Goal: Use online tool/utility: Utilize a website feature to perform a specific function

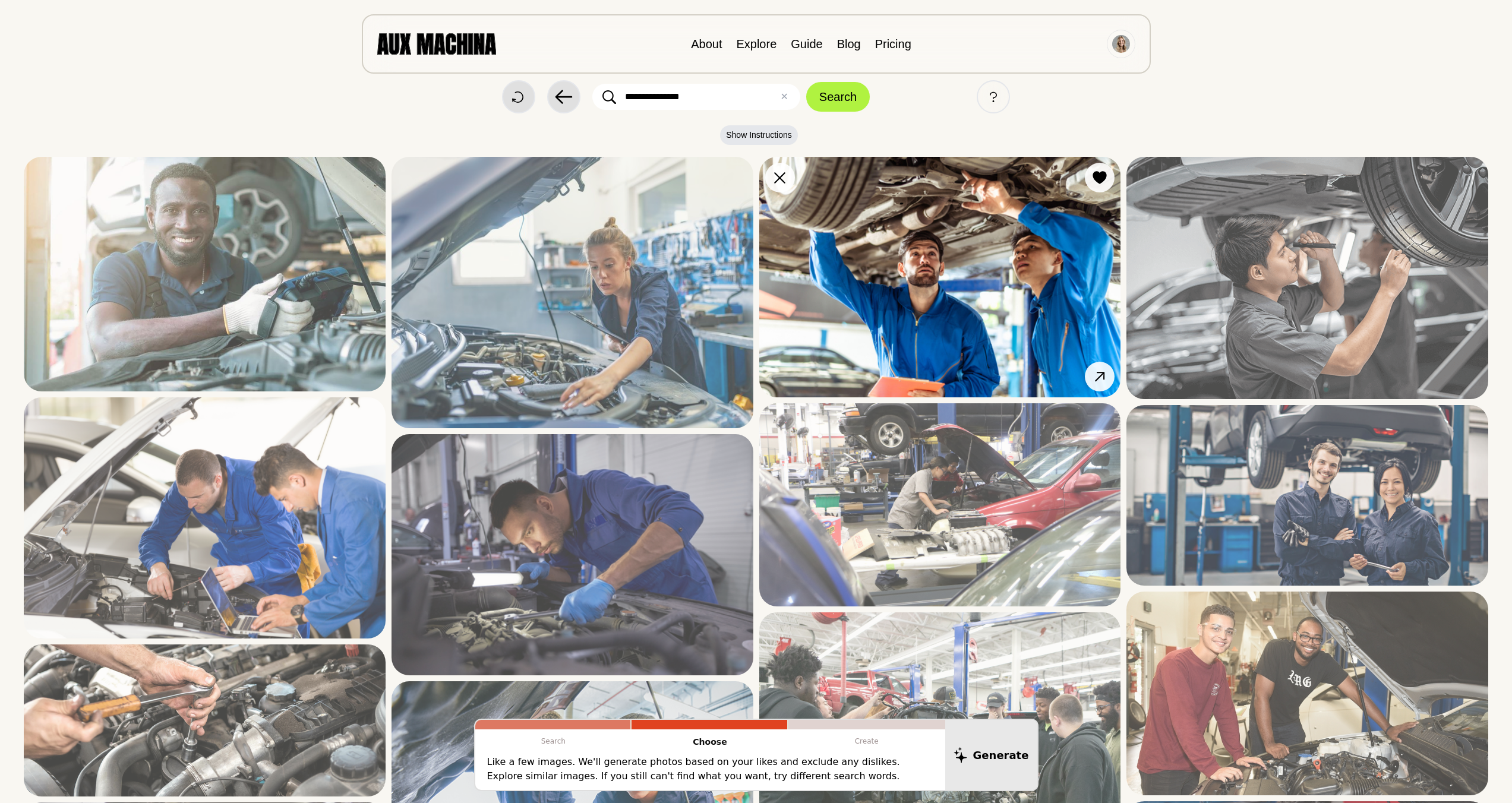
scroll to position [41, 0]
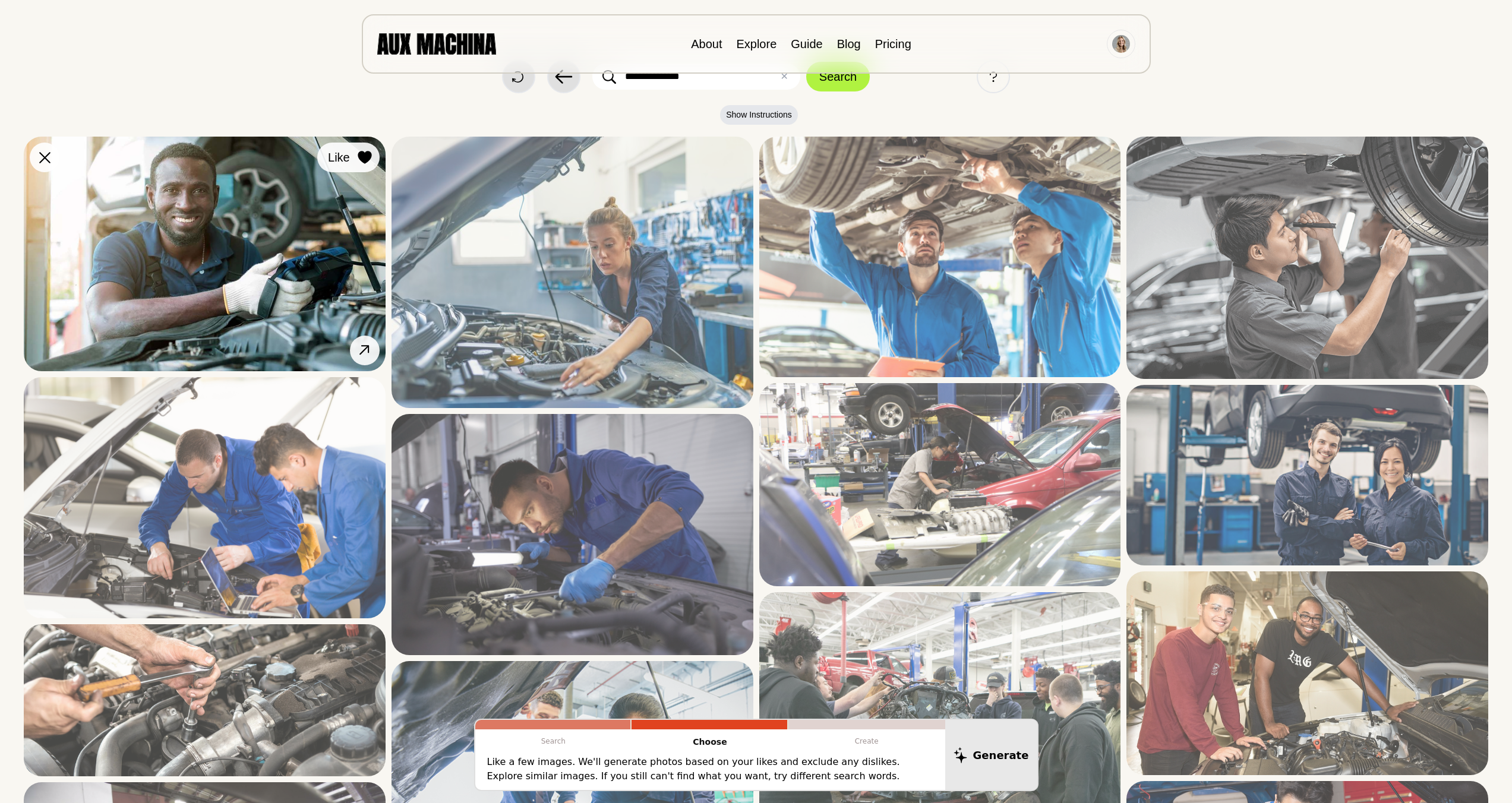
click at [356, 155] on div at bounding box center [364, 157] width 18 height 18
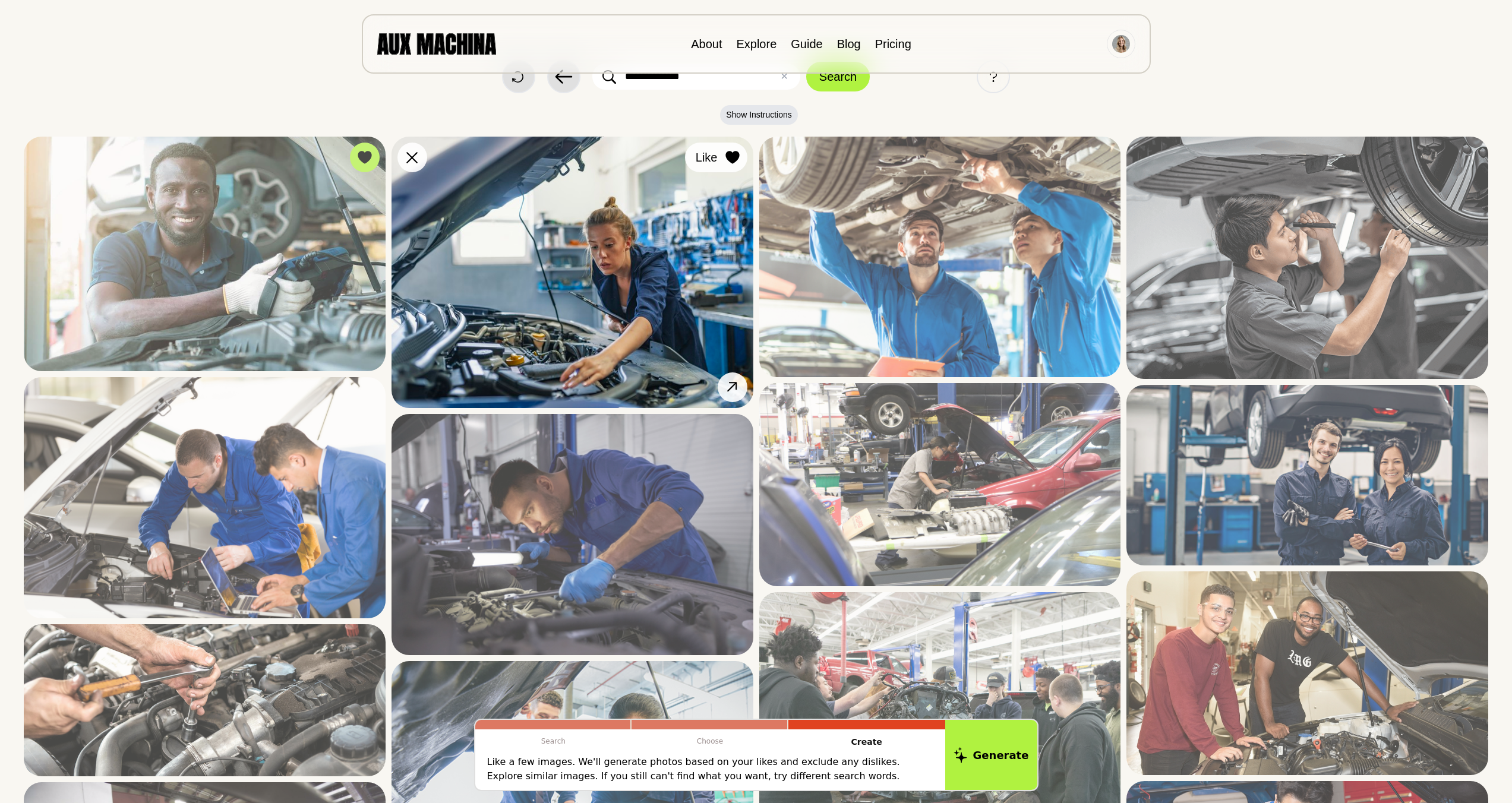
click at [732, 161] on icon at bounding box center [732, 157] width 14 height 13
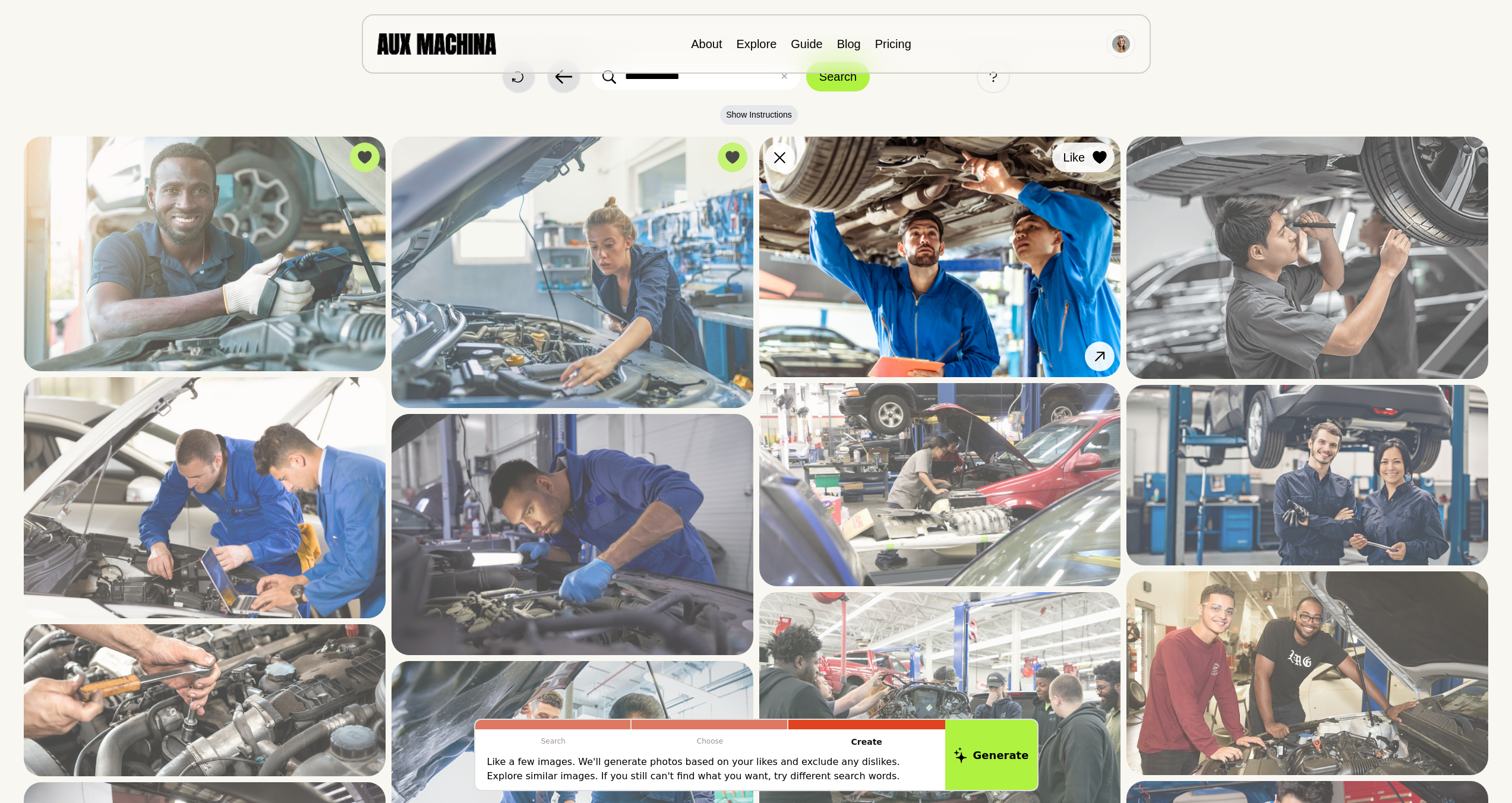
click at [864, 160] on icon at bounding box center [1100, 157] width 14 height 13
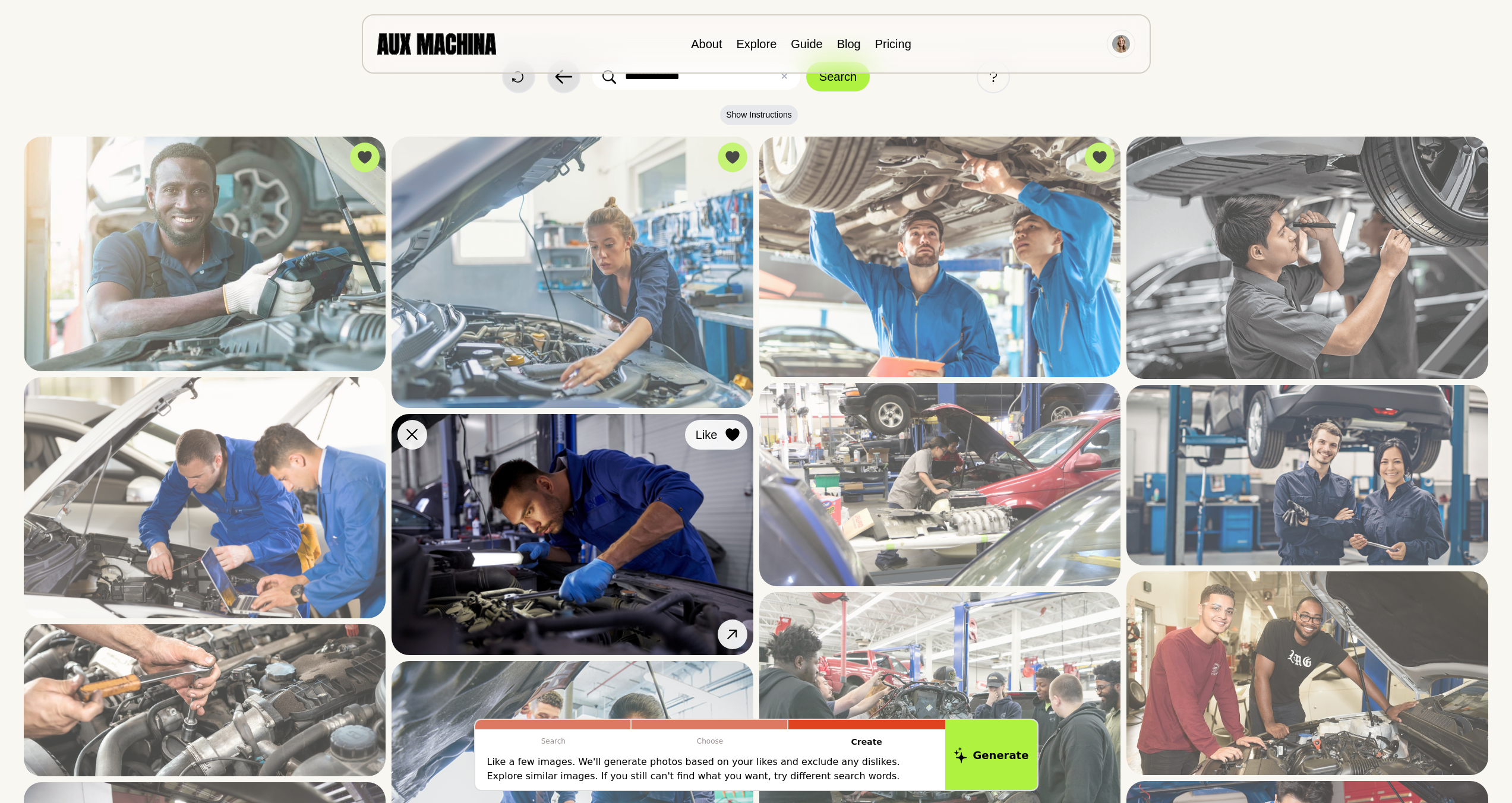
click at [726, 438] on icon at bounding box center [732, 435] width 14 height 13
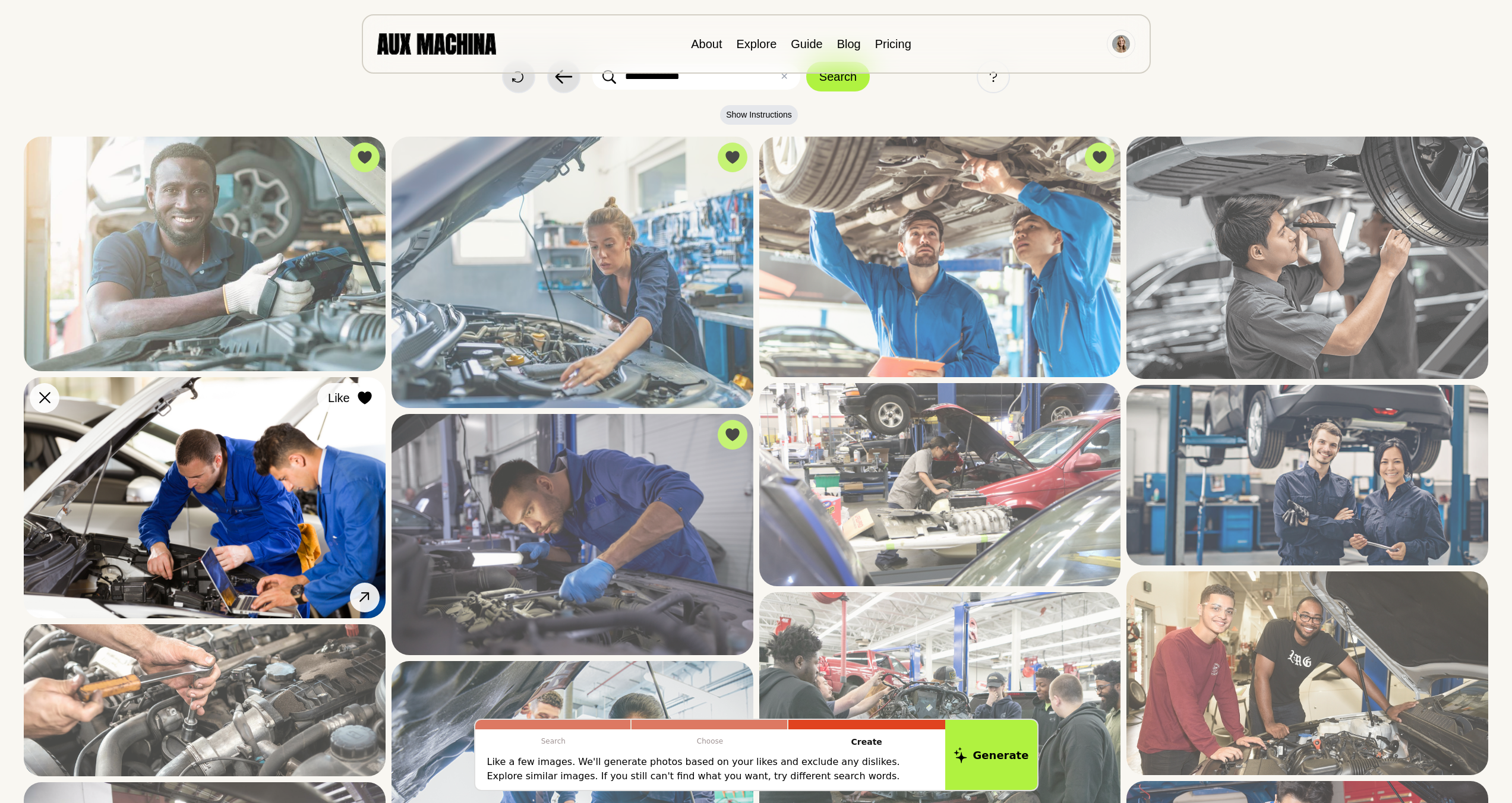
click at [369, 394] on icon at bounding box center [365, 397] width 14 height 13
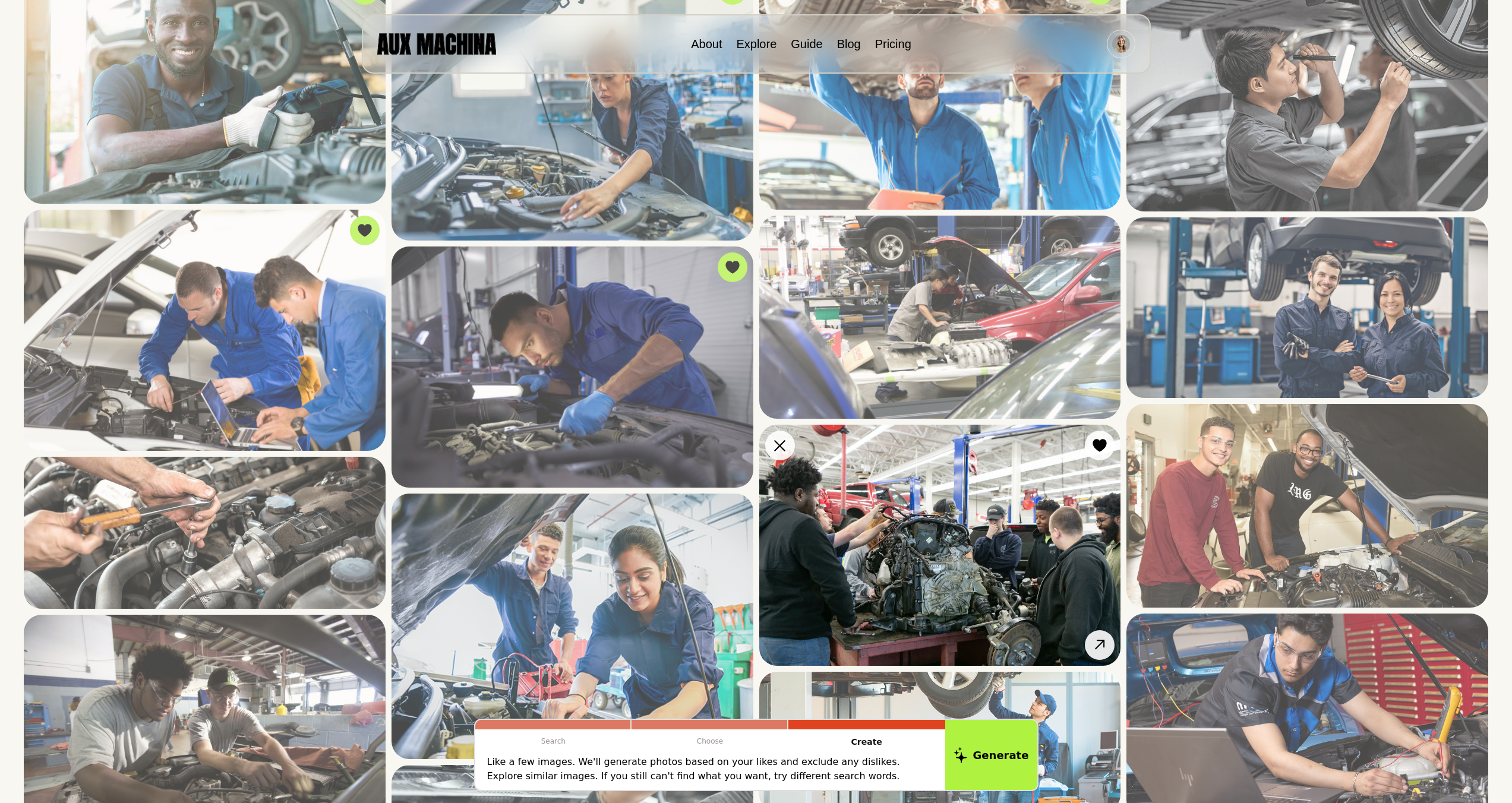
scroll to position [426, 0]
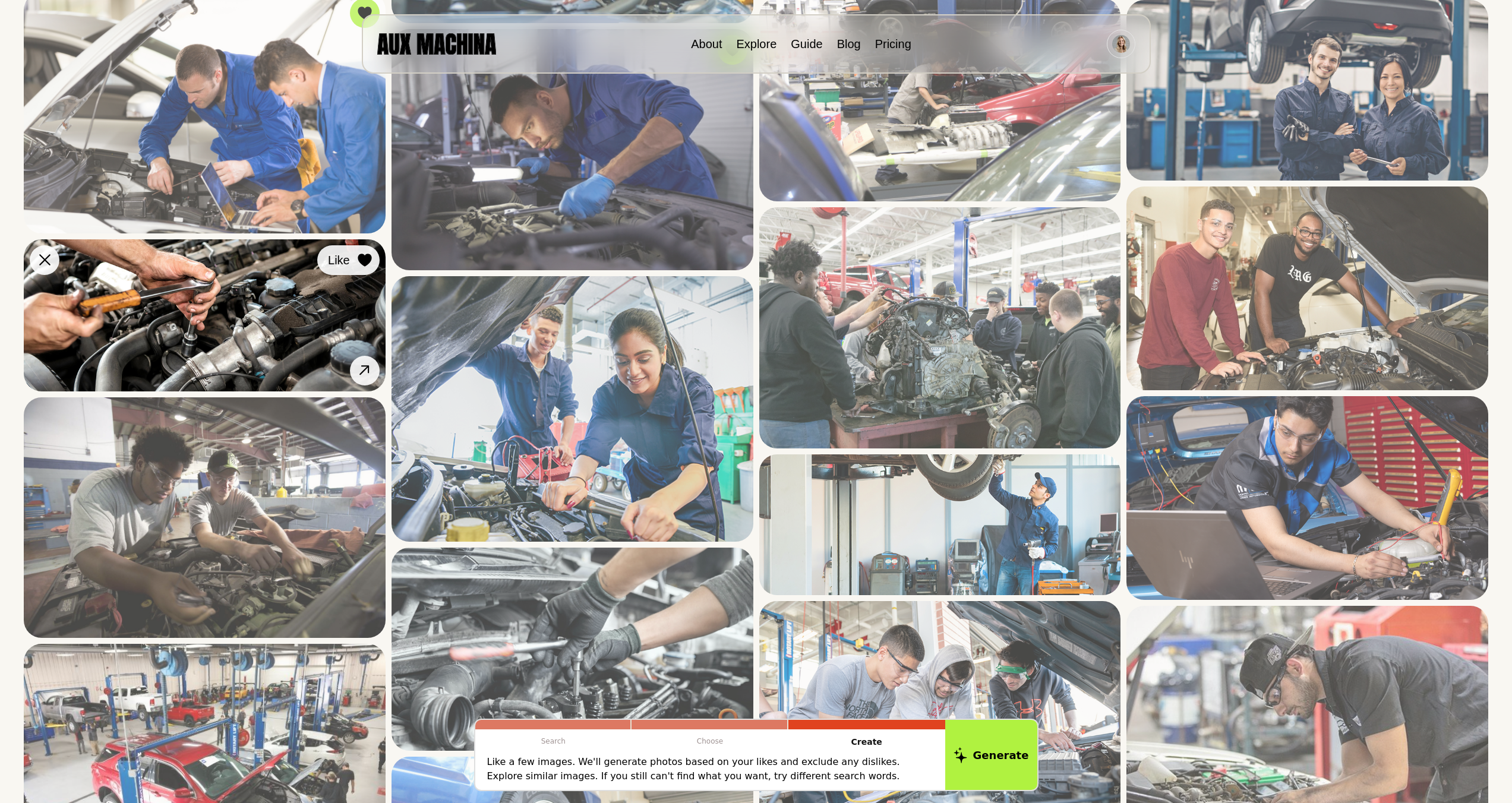
click at [358, 261] on icon at bounding box center [365, 260] width 14 height 13
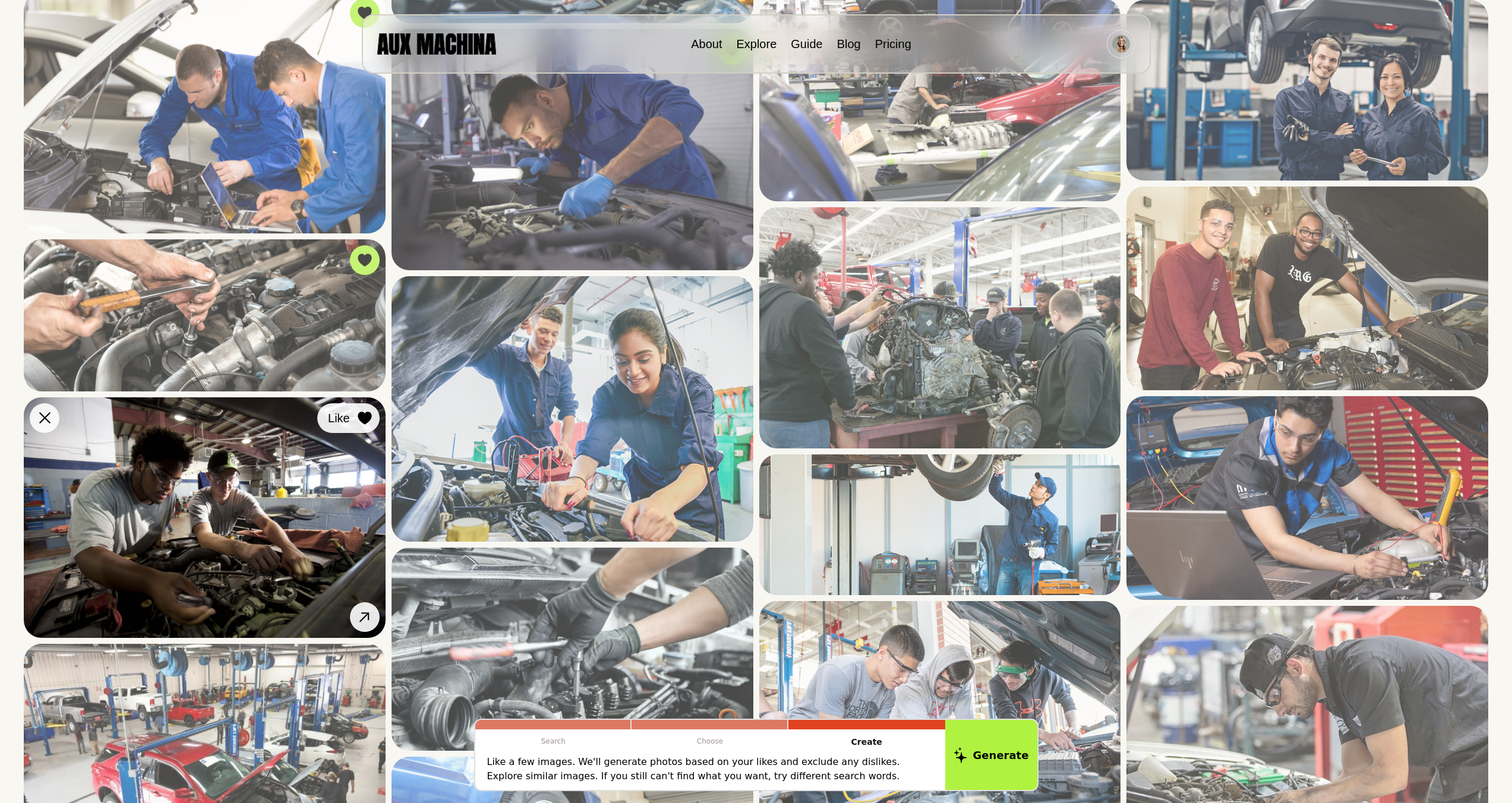
click at [360, 422] on icon at bounding box center [365, 418] width 14 height 13
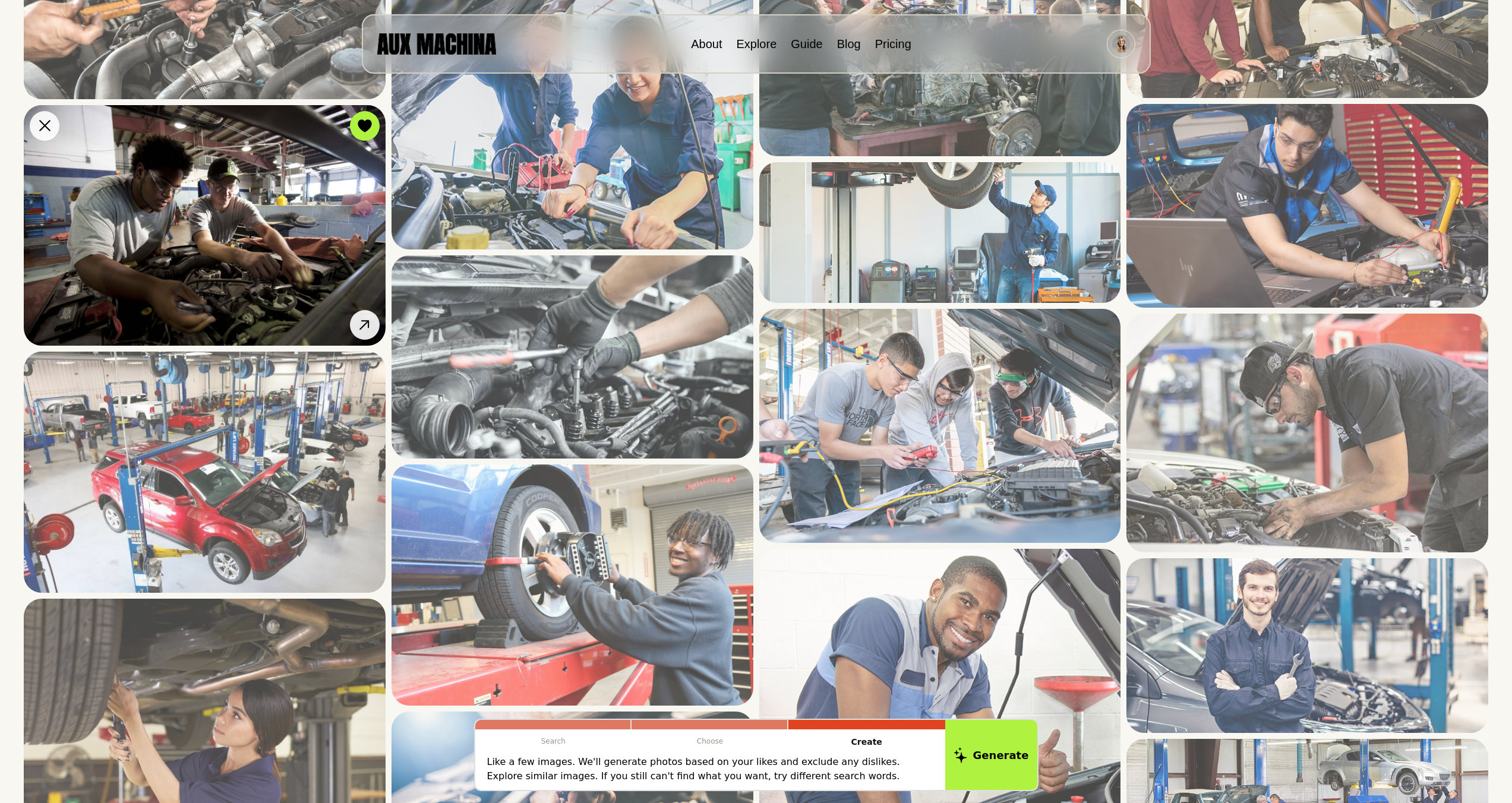
scroll to position [724, 0]
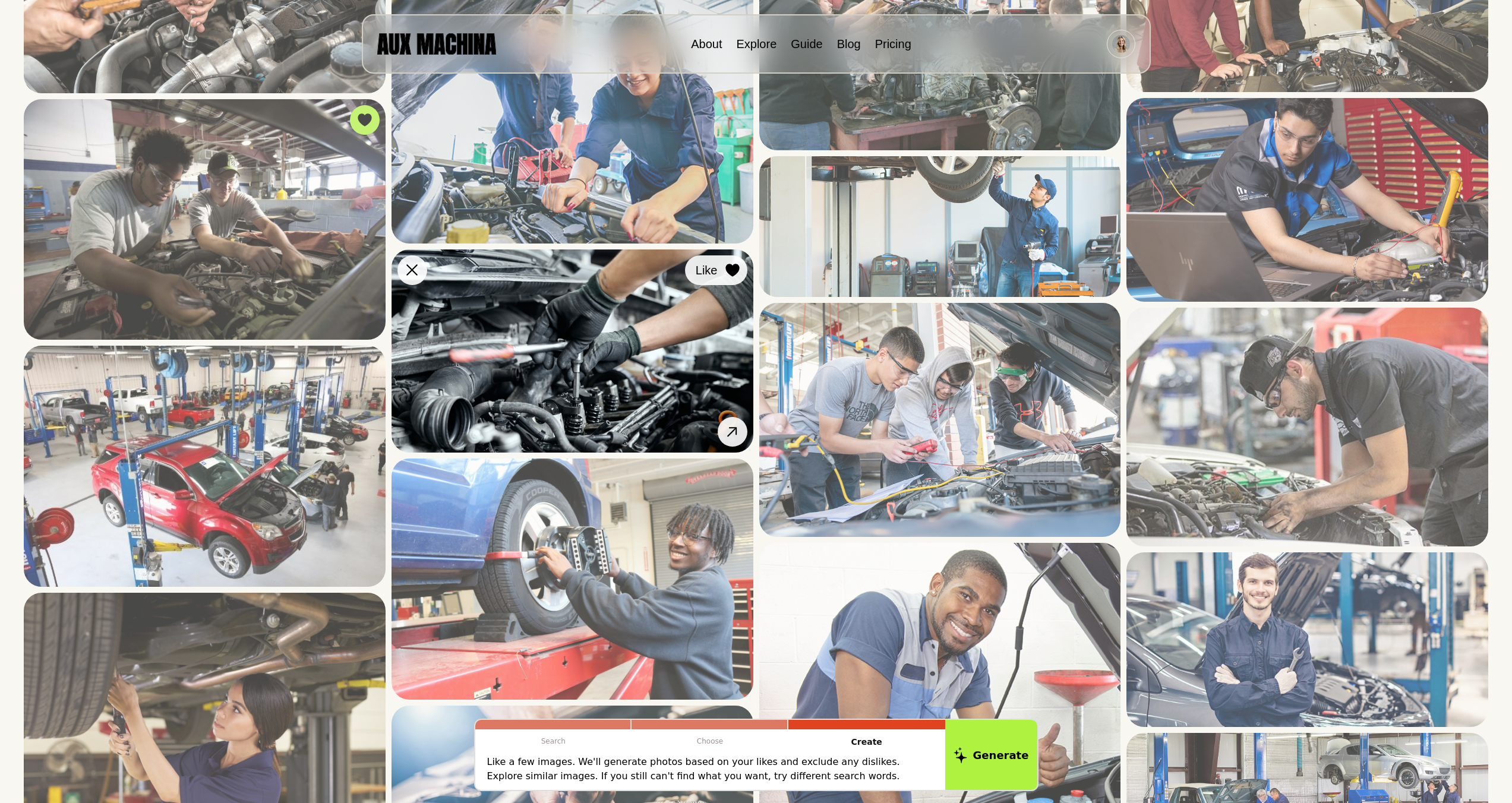
click at [721, 276] on button "Like" at bounding box center [716, 270] width 62 height 30
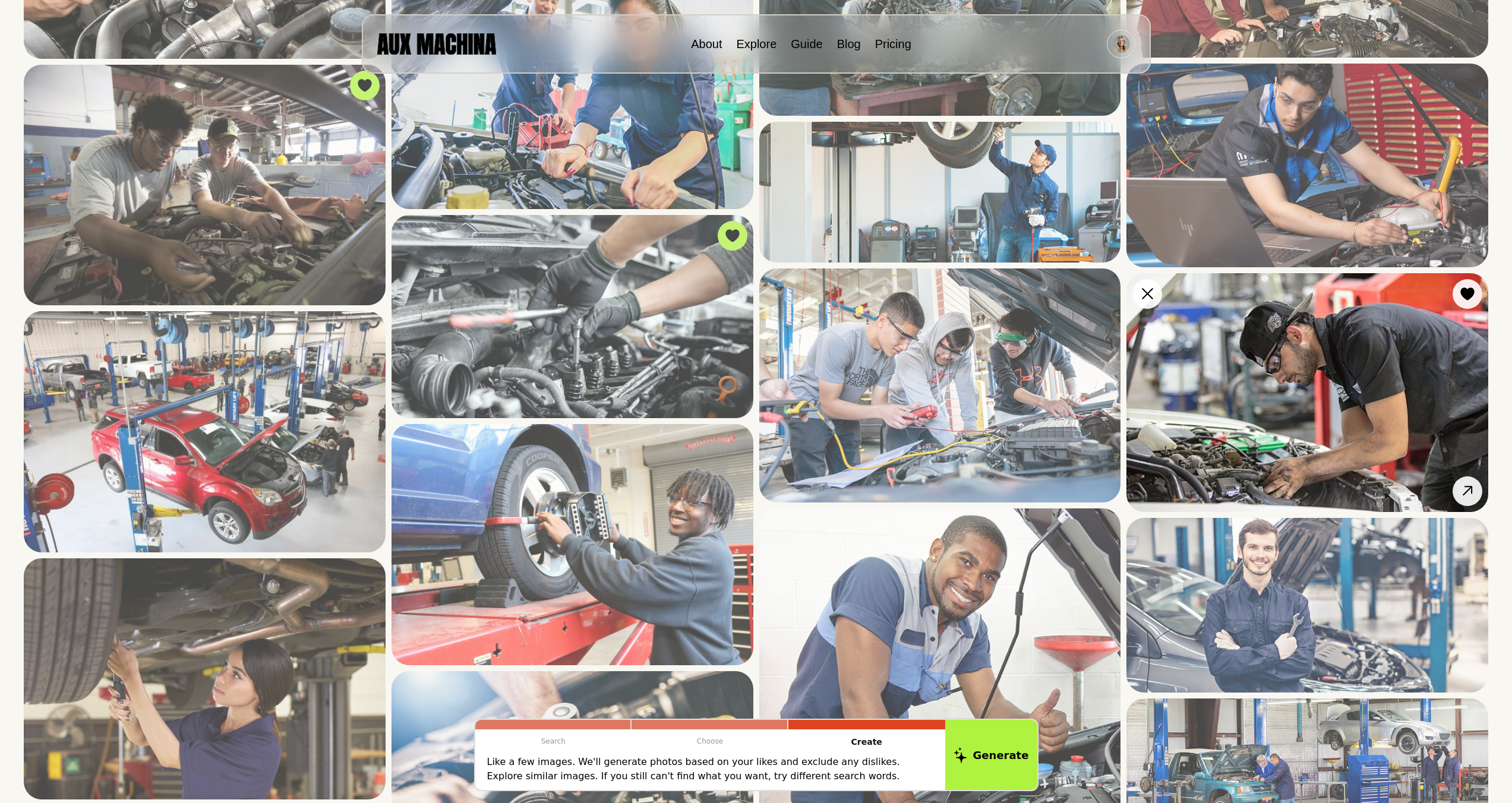
scroll to position [760, 0]
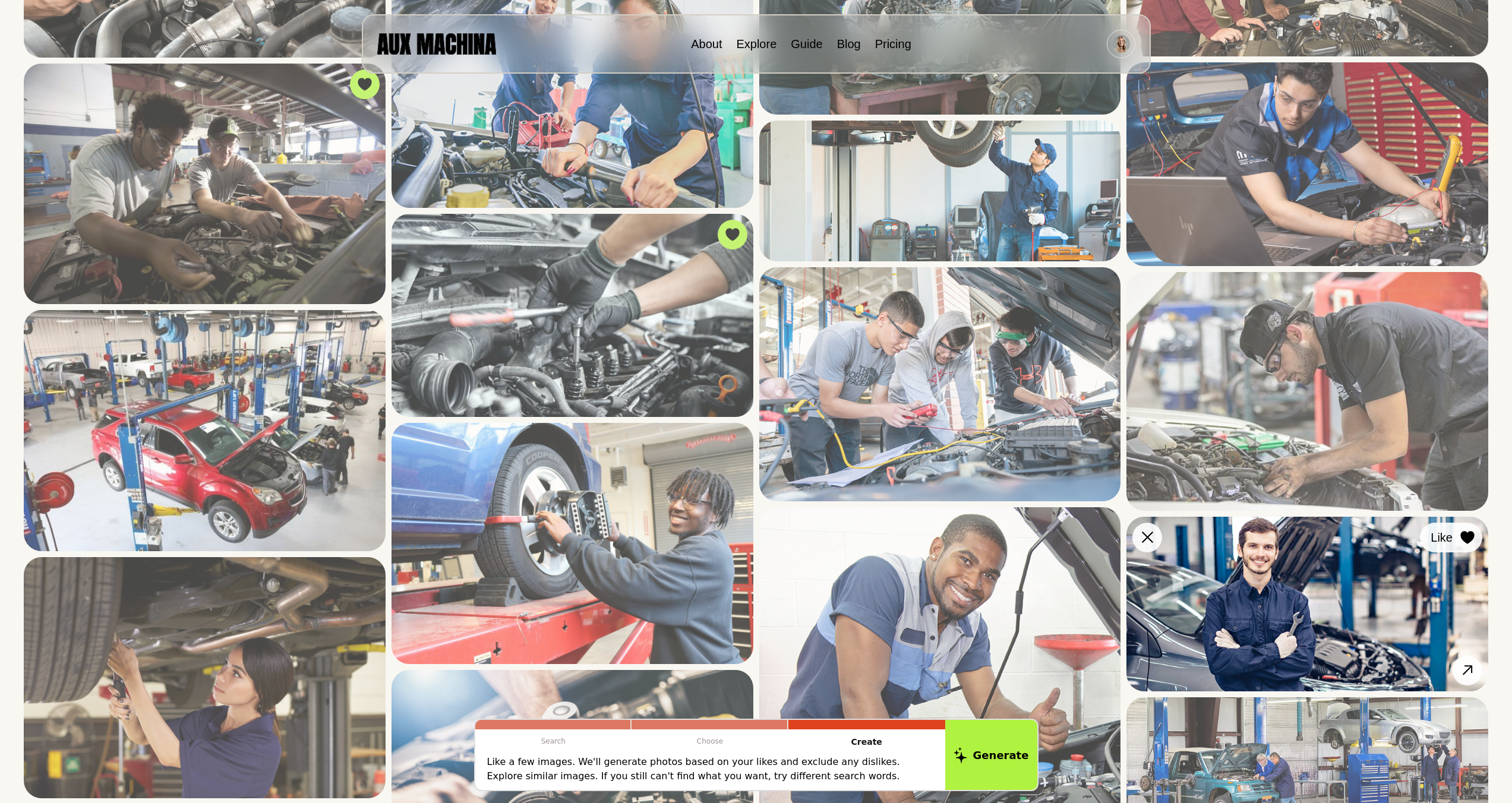
click at [864, 494] on div at bounding box center [1467, 537] width 18 height 18
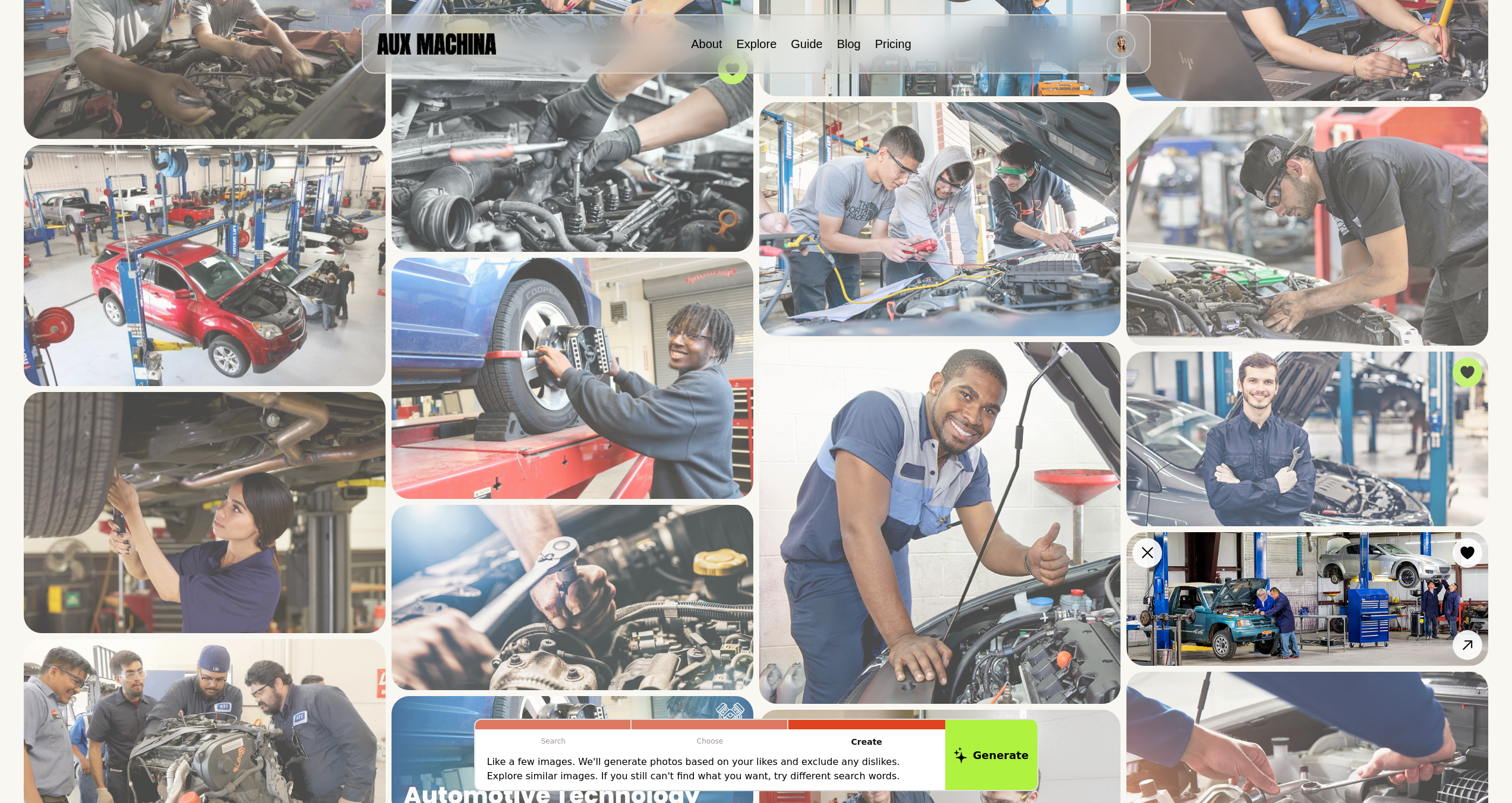
scroll to position [1021, 0]
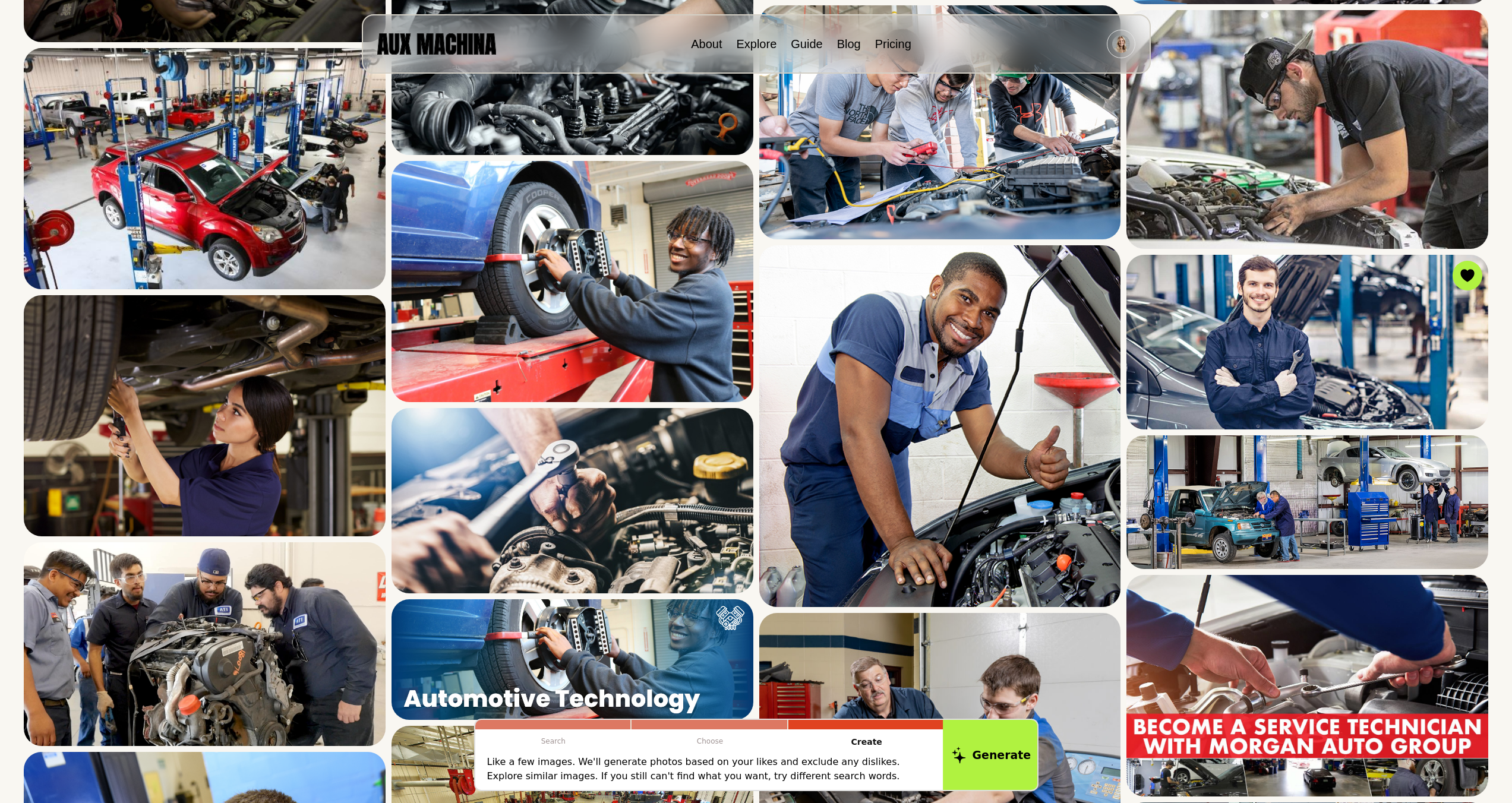
click at [864, 494] on button "Generate" at bounding box center [991, 755] width 97 height 74
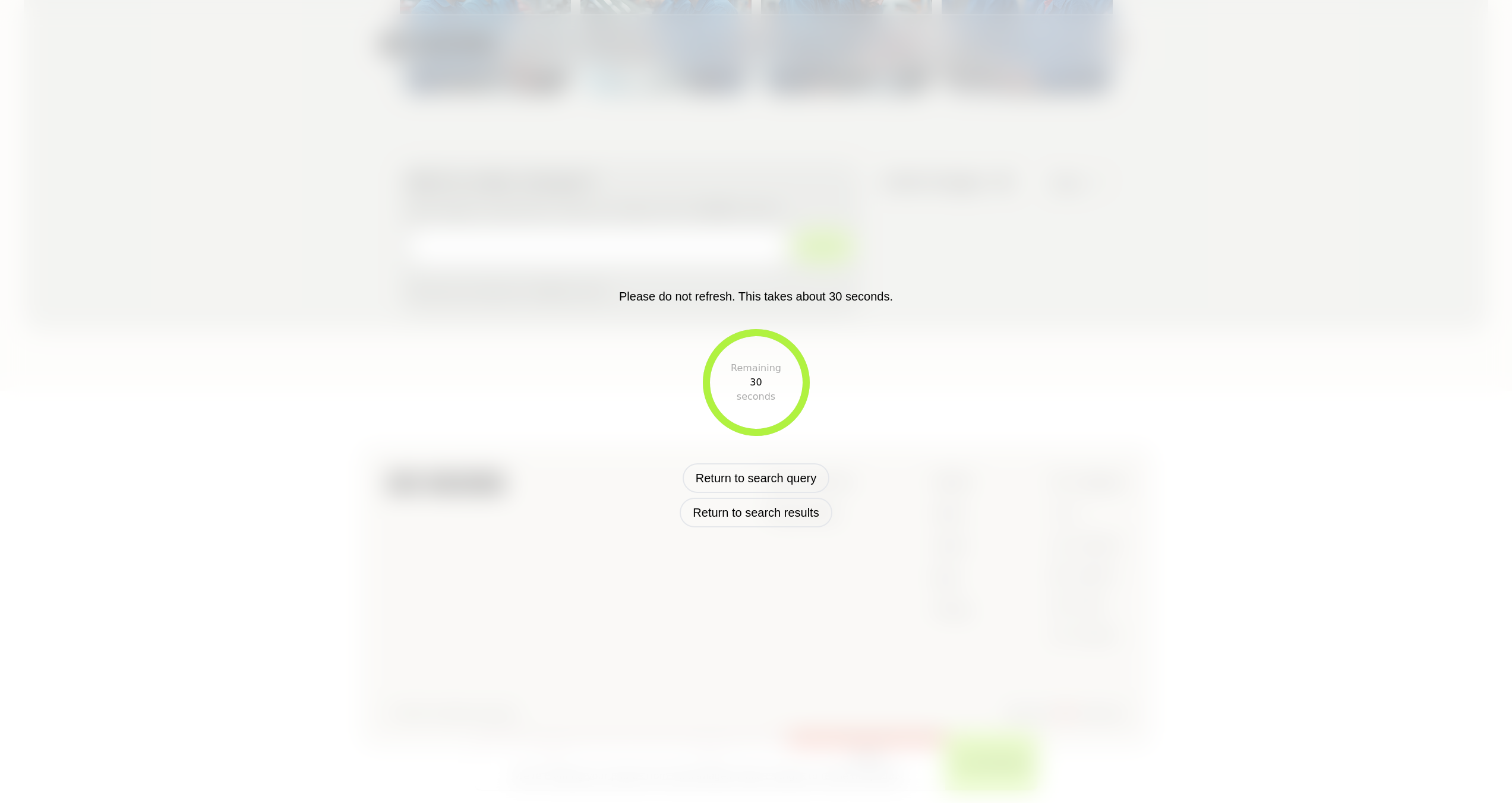
scroll to position [263, 0]
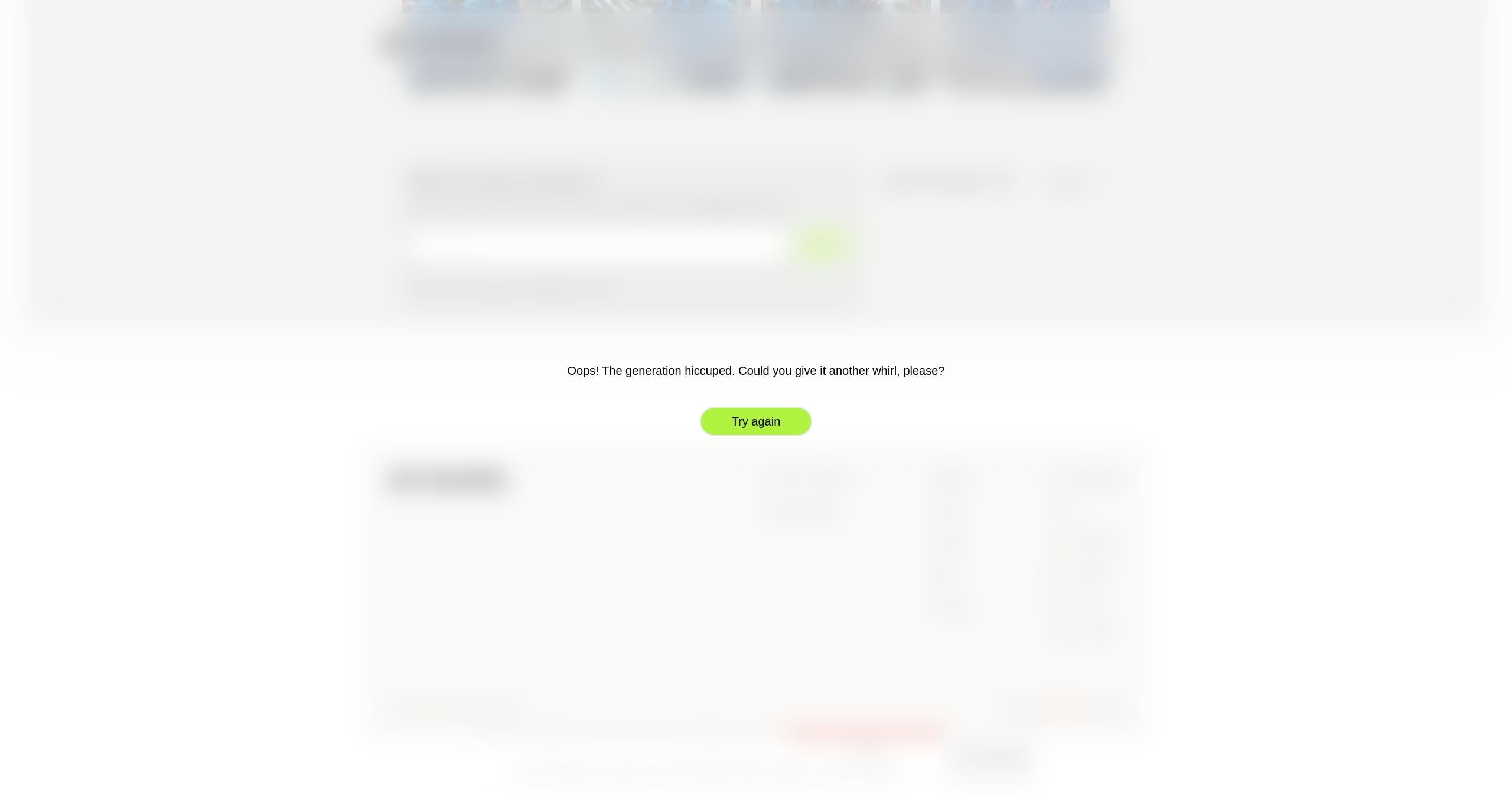
click at [770, 422] on button "Try again" at bounding box center [756, 421] width 112 height 29
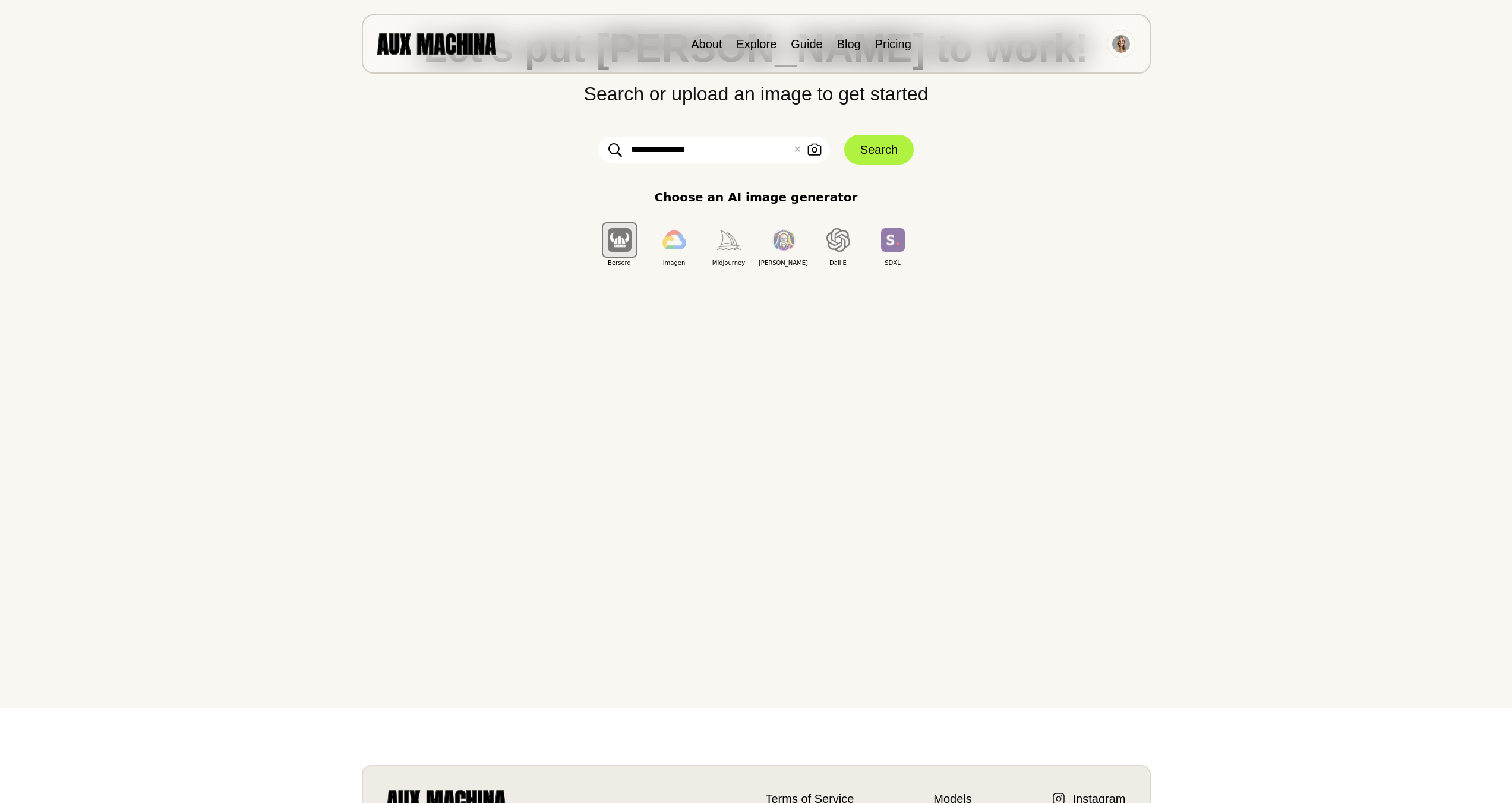
scroll to position [0, 0]
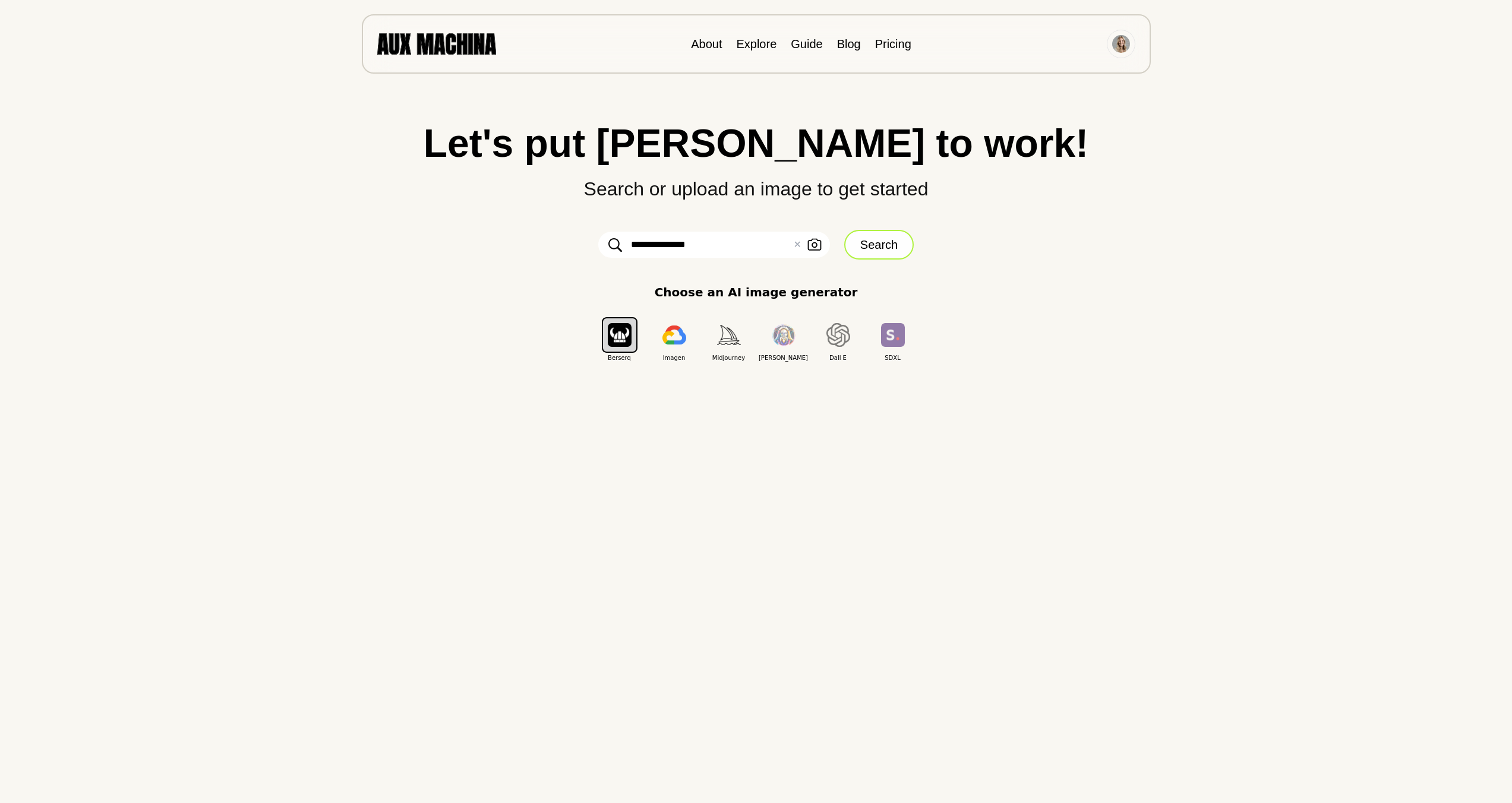
click at [864, 247] on button "Search" at bounding box center [879, 244] width 69 height 30
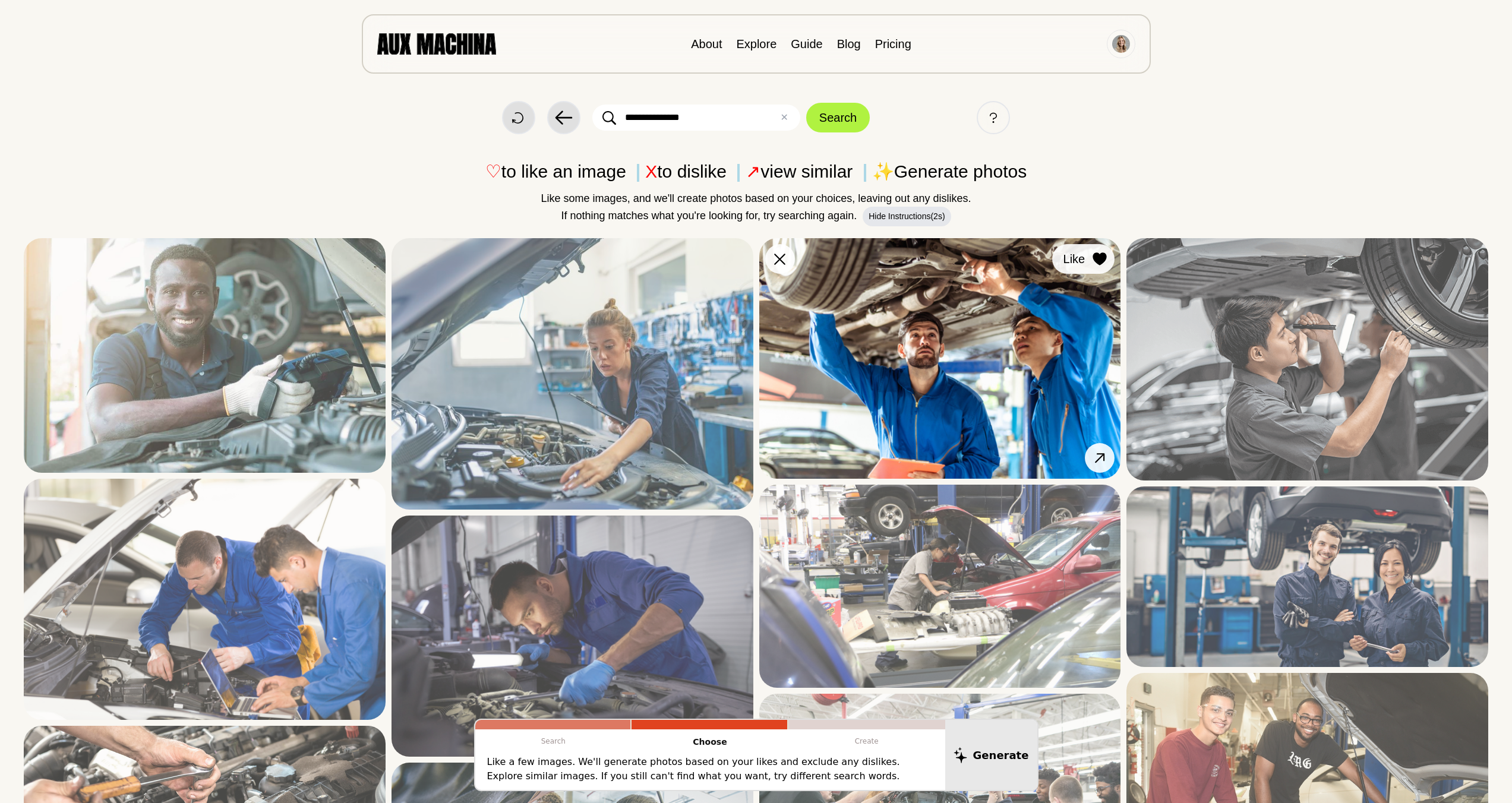
click at [864, 253] on icon at bounding box center [1099, 259] width 14 height 13
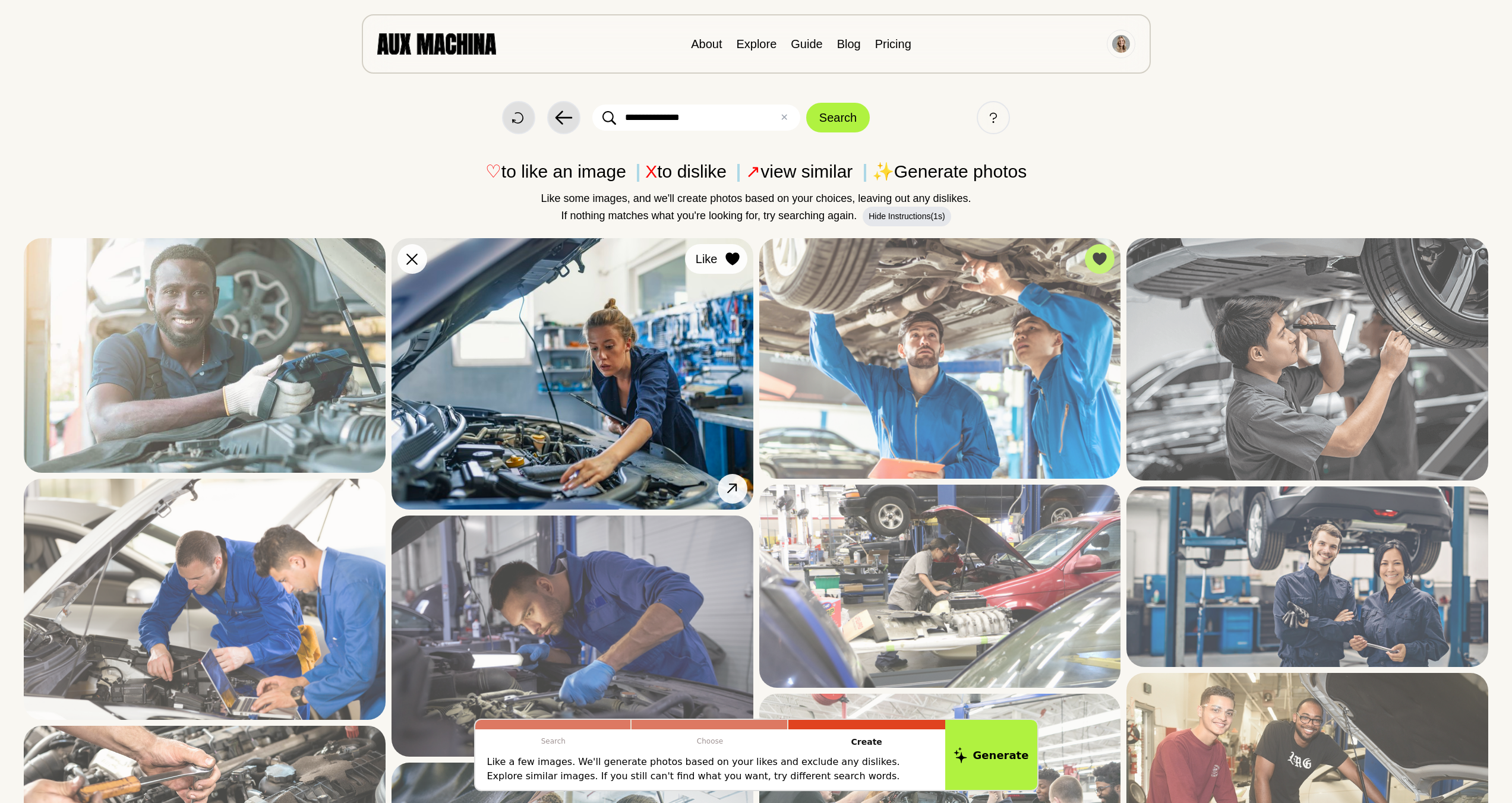
click at [738, 256] on icon at bounding box center [732, 259] width 14 height 13
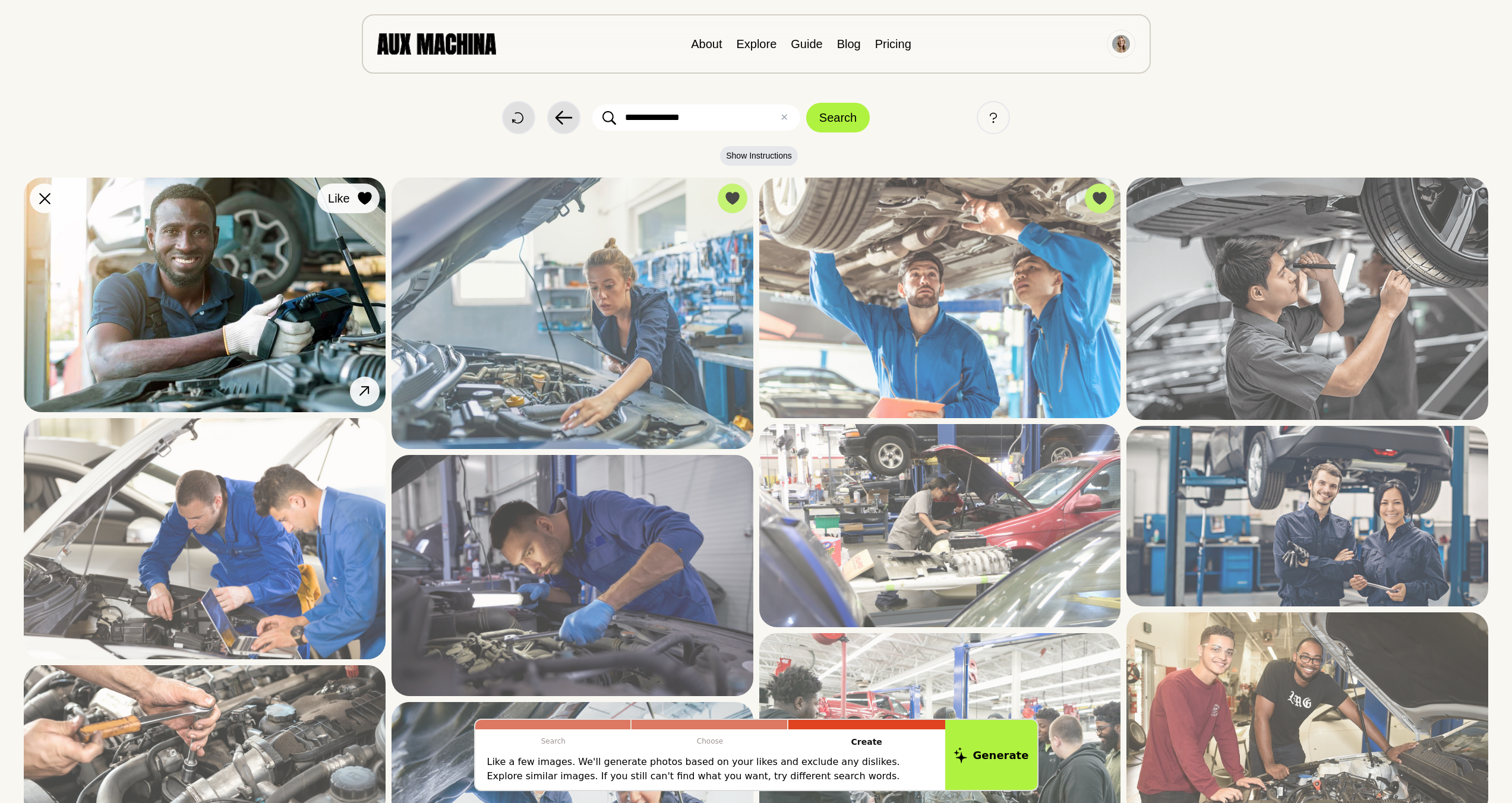
click at [369, 186] on button "Like" at bounding box center [349, 198] width 62 height 30
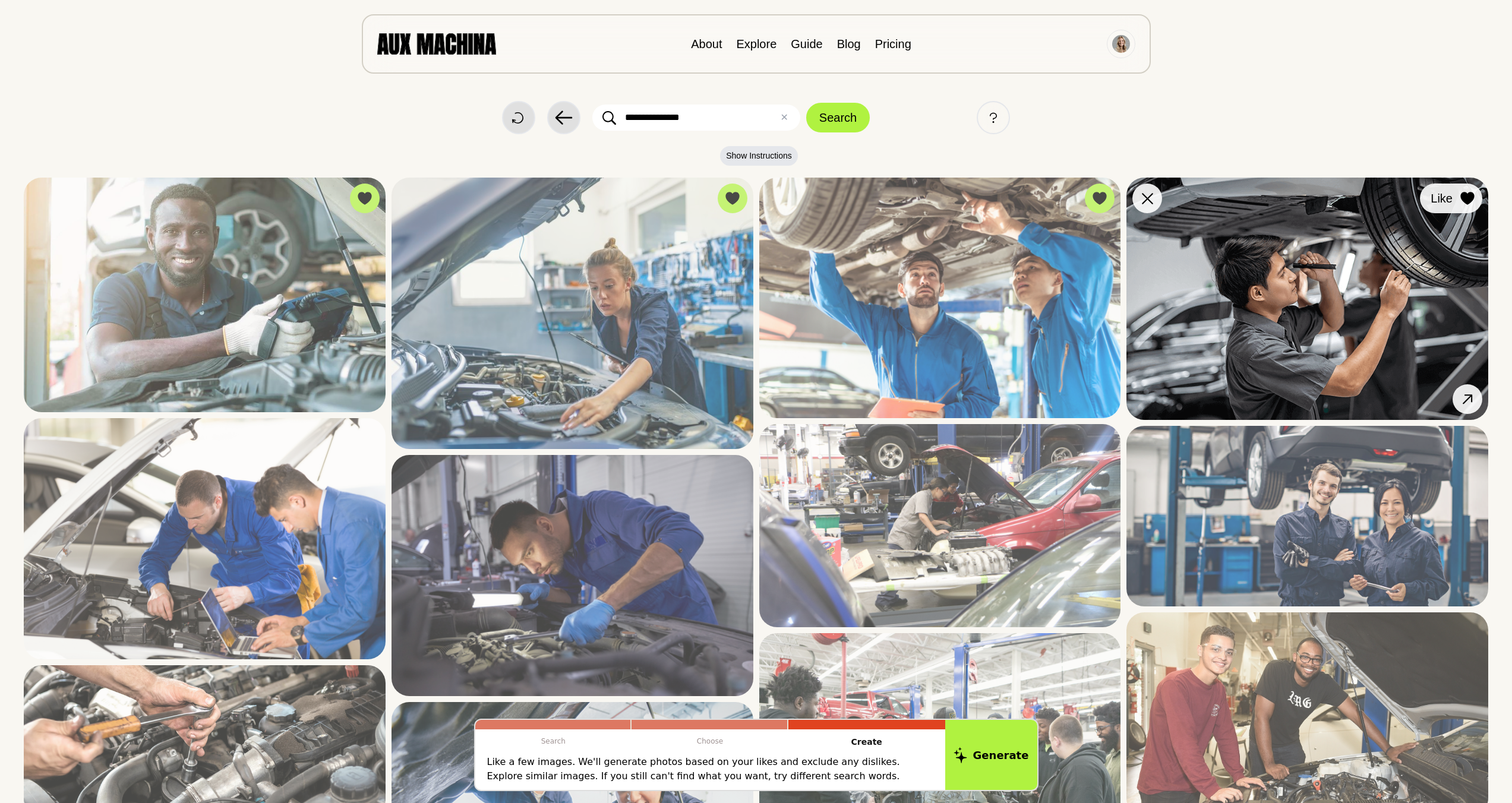
click at [864, 199] on icon at bounding box center [1467, 198] width 14 height 13
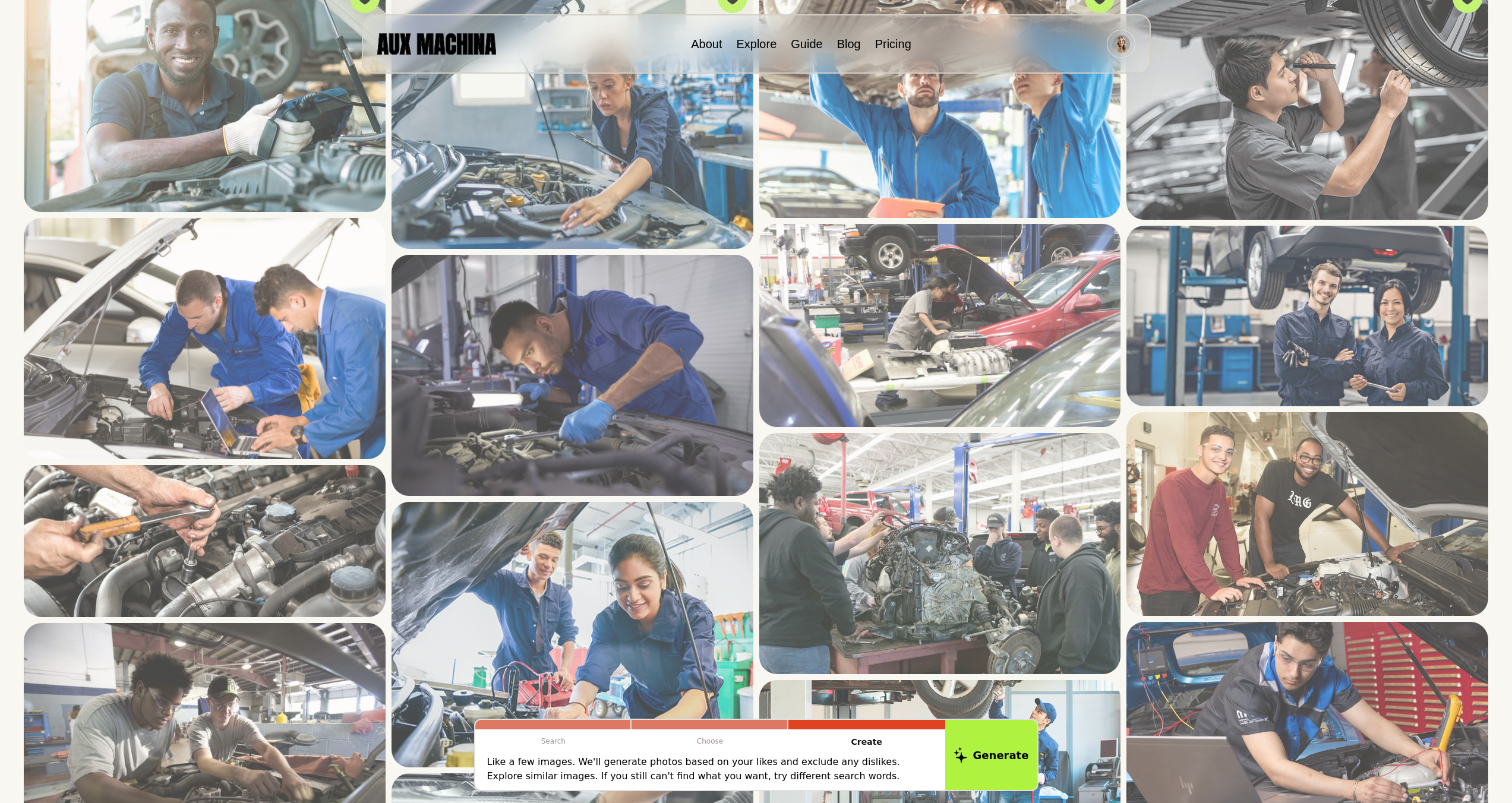
scroll to position [260, 0]
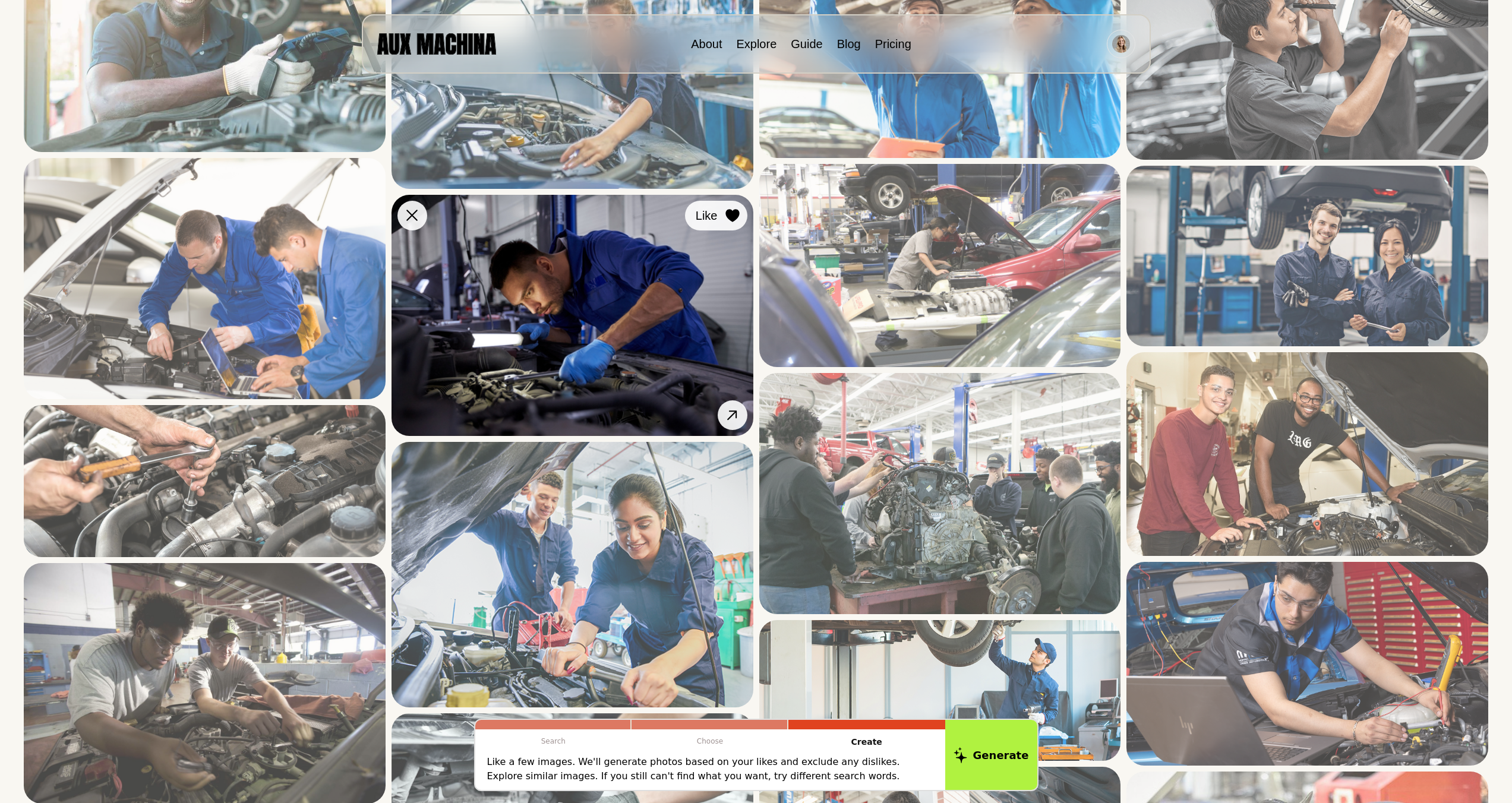
click at [726, 218] on icon at bounding box center [732, 215] width 14 height 13
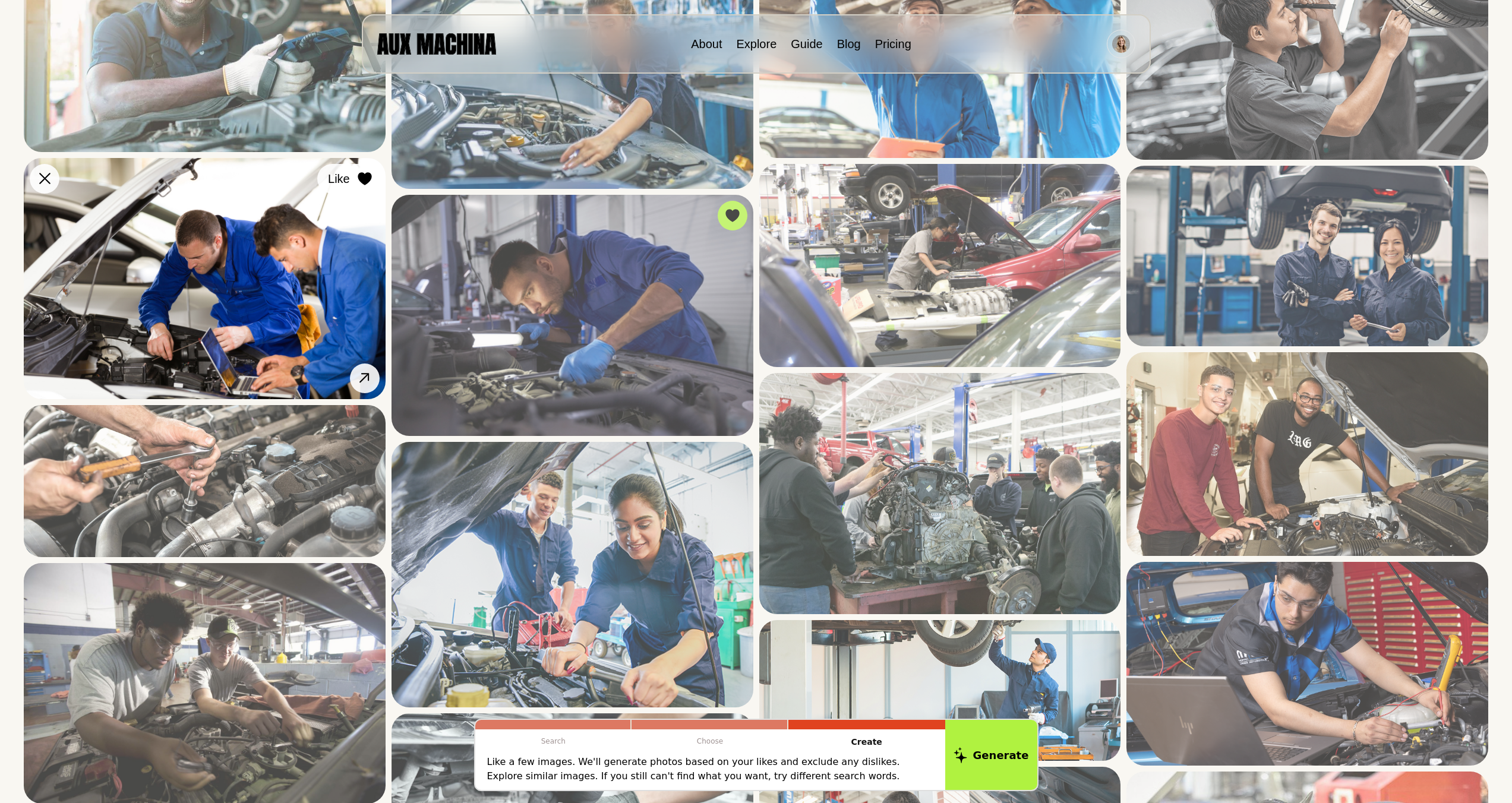
click at [361, 178] on icon at bounding box center [365, 178] width 14 height 13
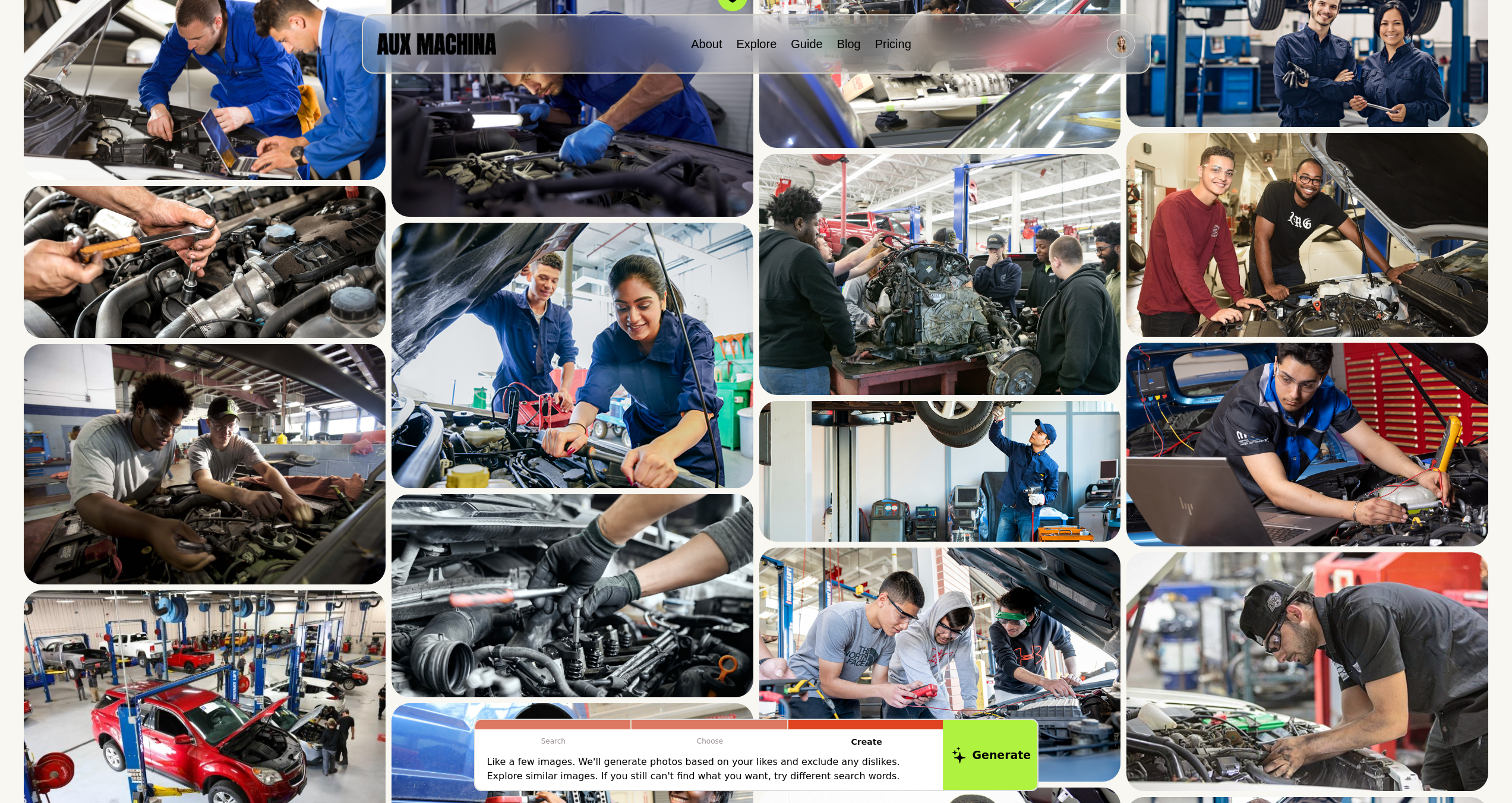
click at [864, 494] on button "Generate" at bounding box center [991, 755] width 97 height 74
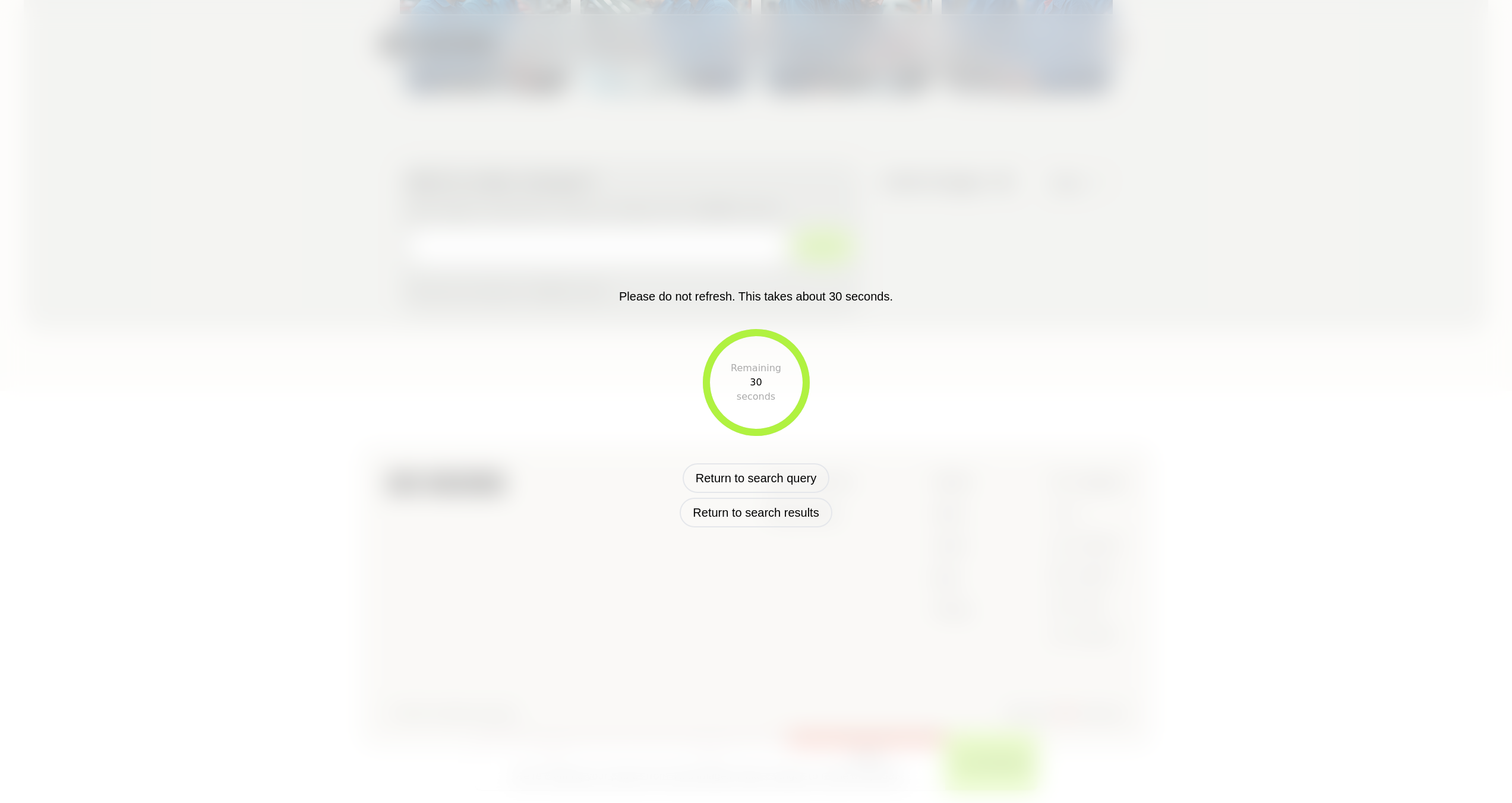
scroll to position [263, 0]
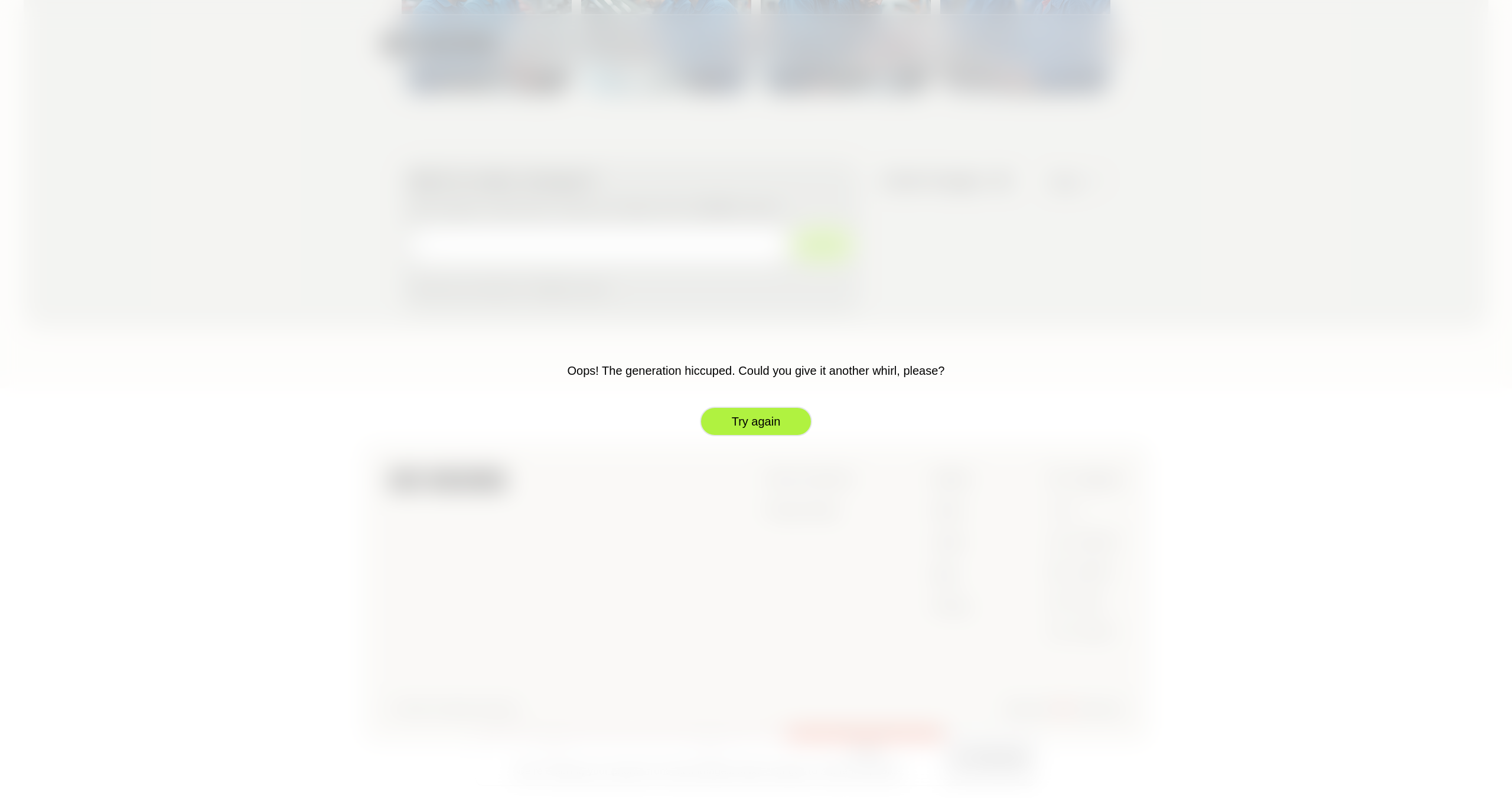
click at [741, 415] on button "Try again" at bounding box center [756, 421] width 112 height 29
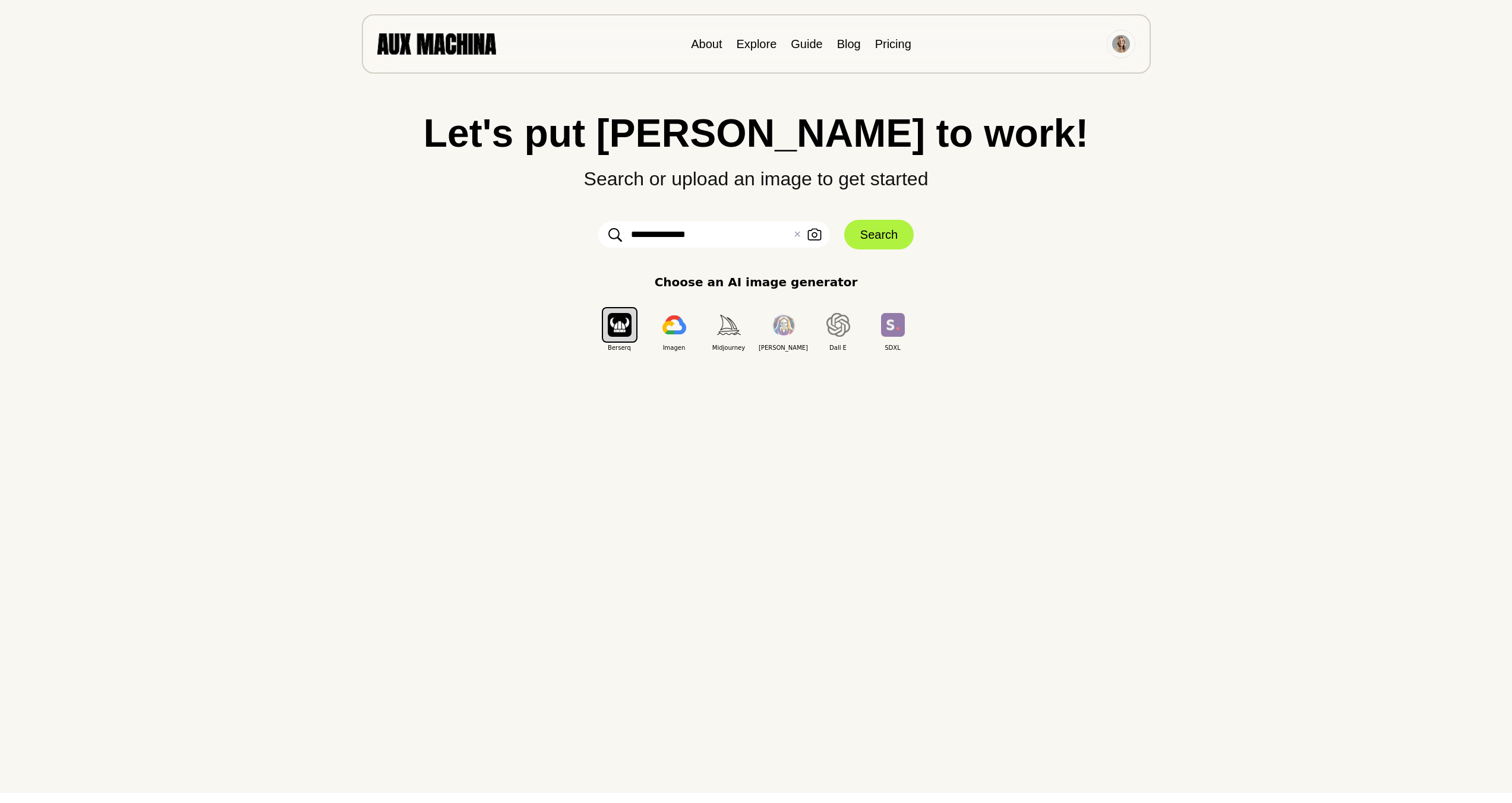
scroll to position [0, 0]
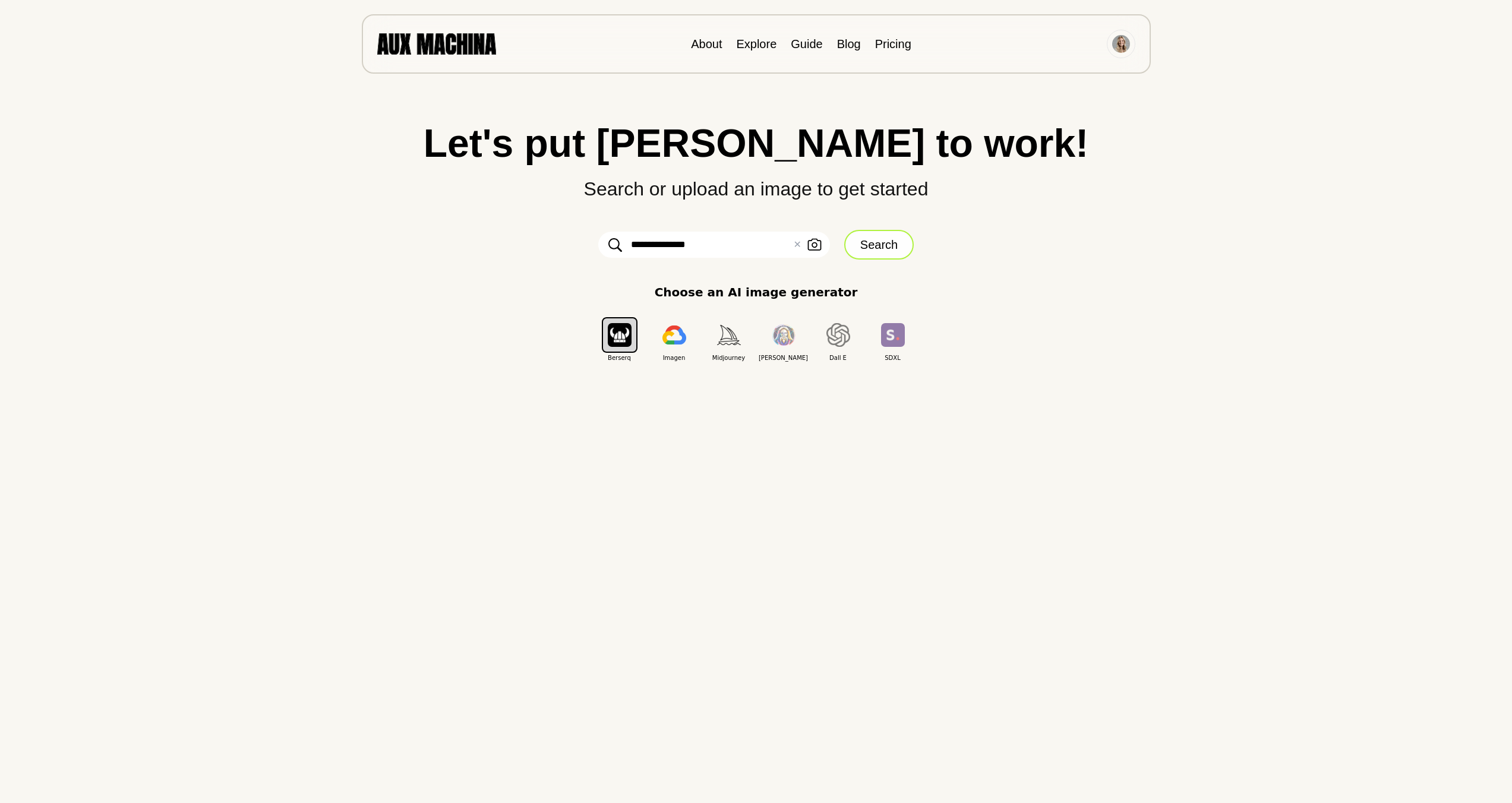
click at [864, 257] on button "Search" at bounding box center [879, 244] width 69 height 30
click at [705, 242] on input "text" at bounding box center [714, 244] width 231 height 26
type input "**********"
click at [863, 252] on button "Search" at bounding box center [879, 244] width 69 height 30
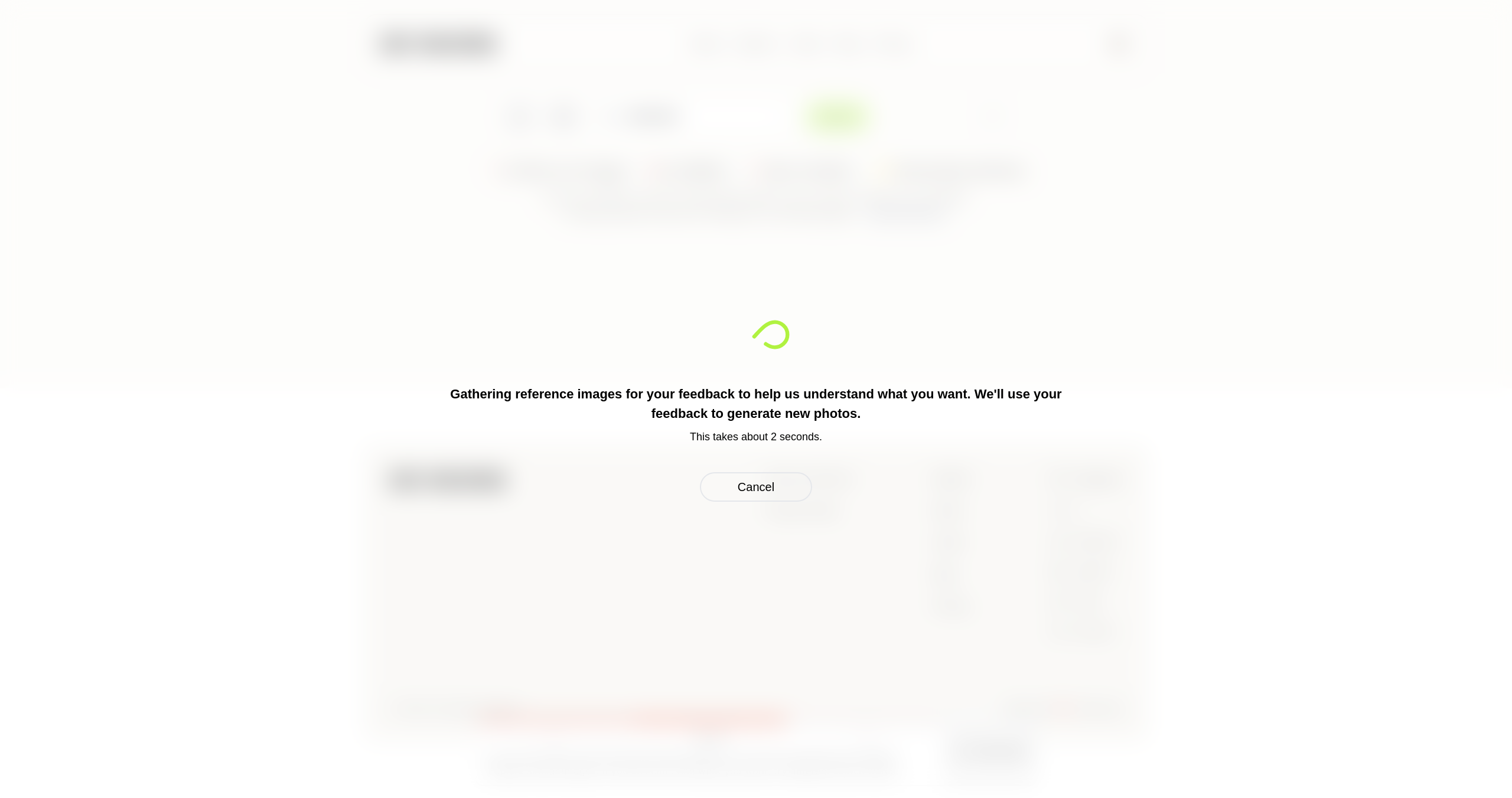
click at [857, 250] on div "Gathering reference images for your feedback to help us understand what you wan…" at bounding box center [756, 399] width 1512 height 798
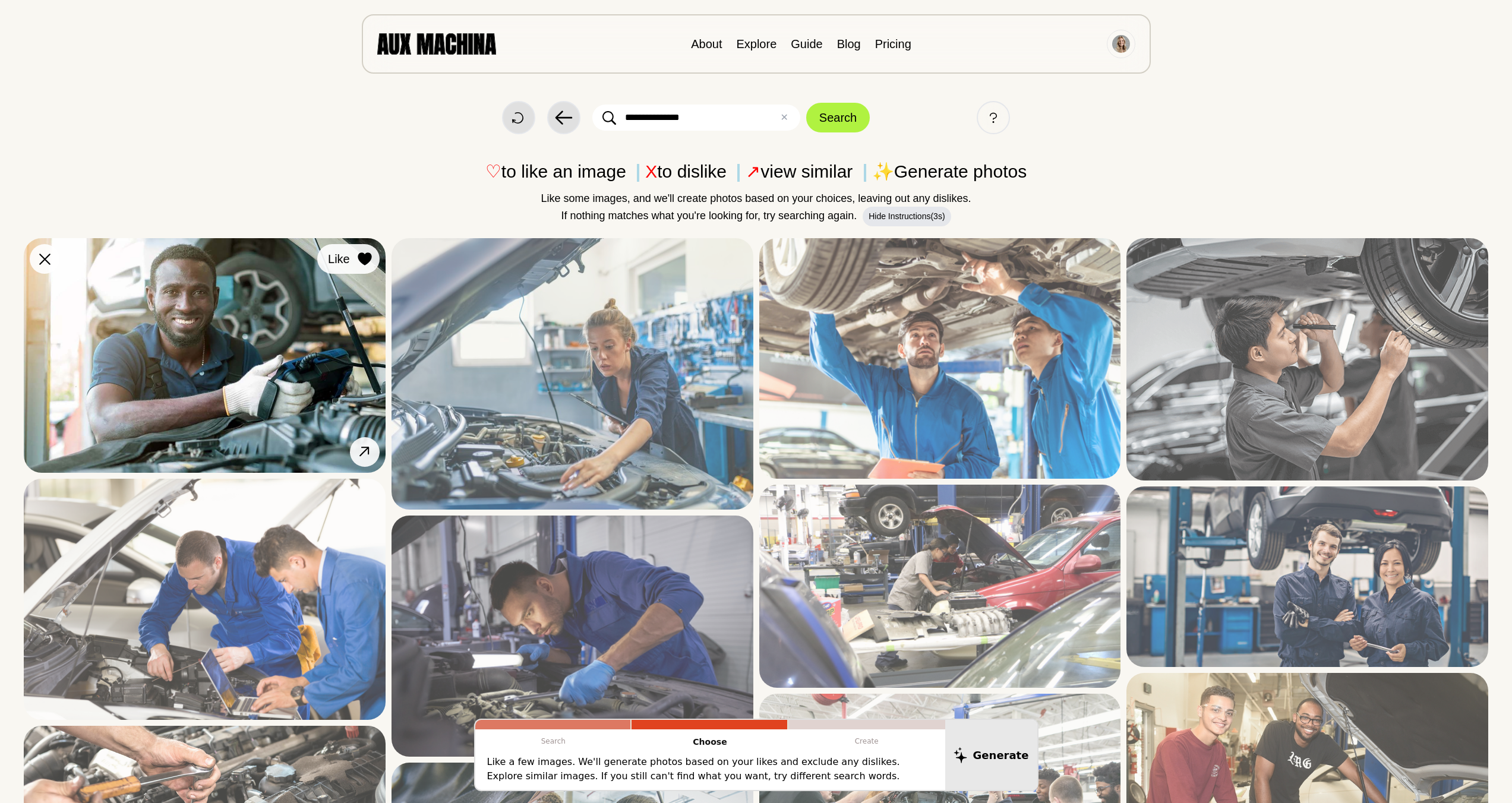
click at [367, 257] on icon at bounding box center [365, 259] width 14 height 13
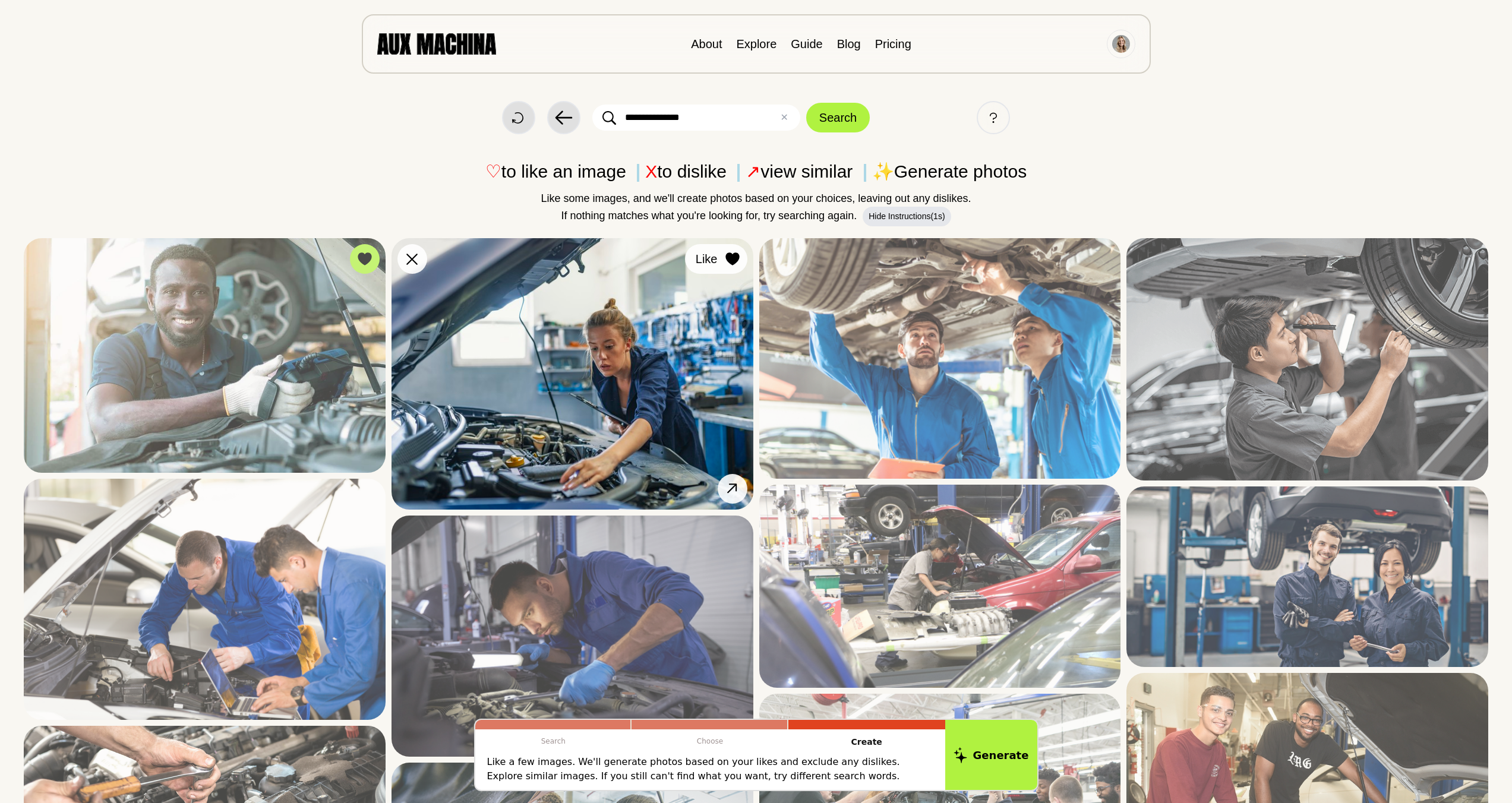
click at [740, 261] on div at bounding box center [732, 259] width 18 height 18
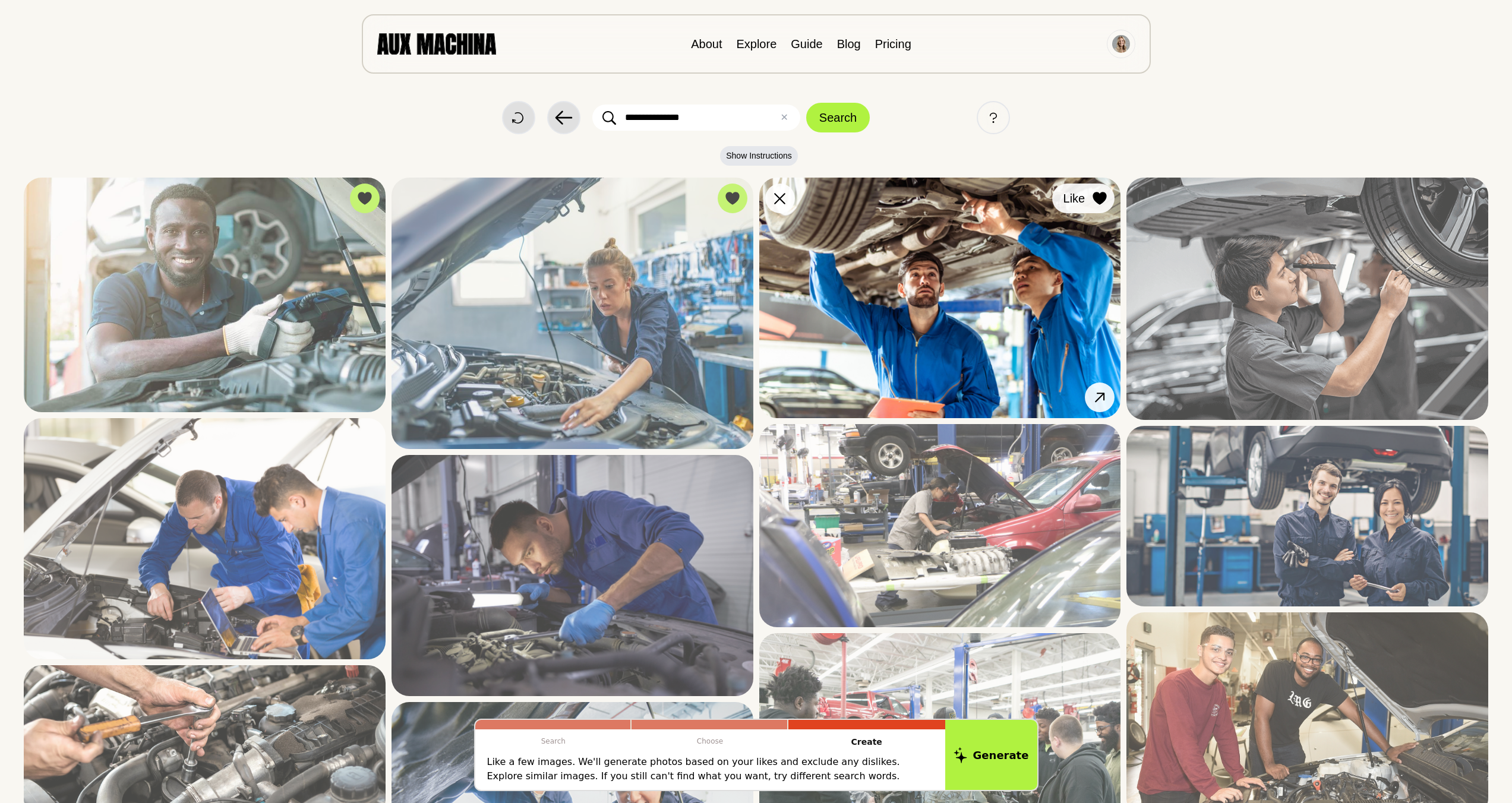
click at [1095, 192] on icon at bounding box center [1099, 198] width 14 height 13
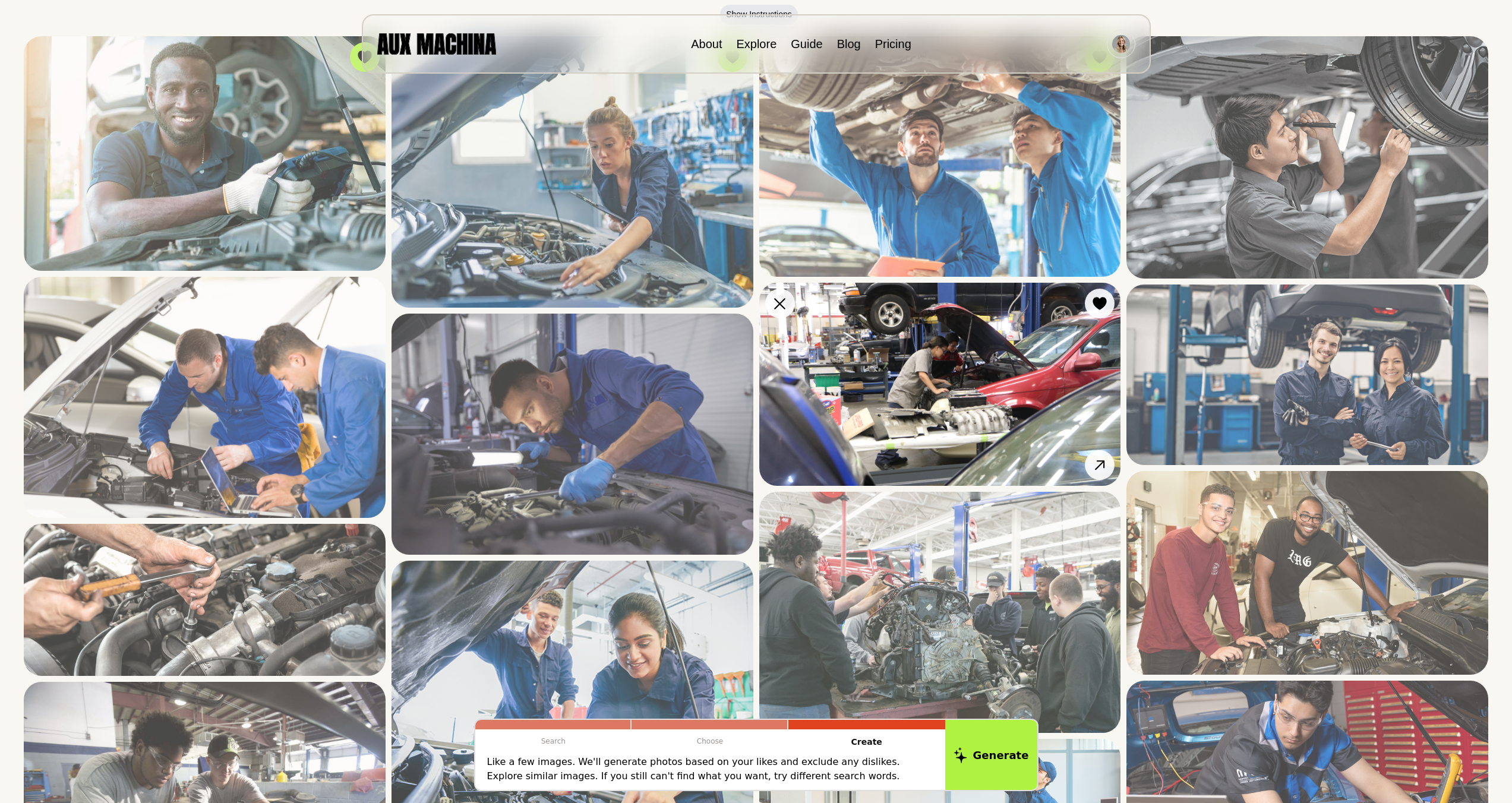
scroll to position [161, 0]
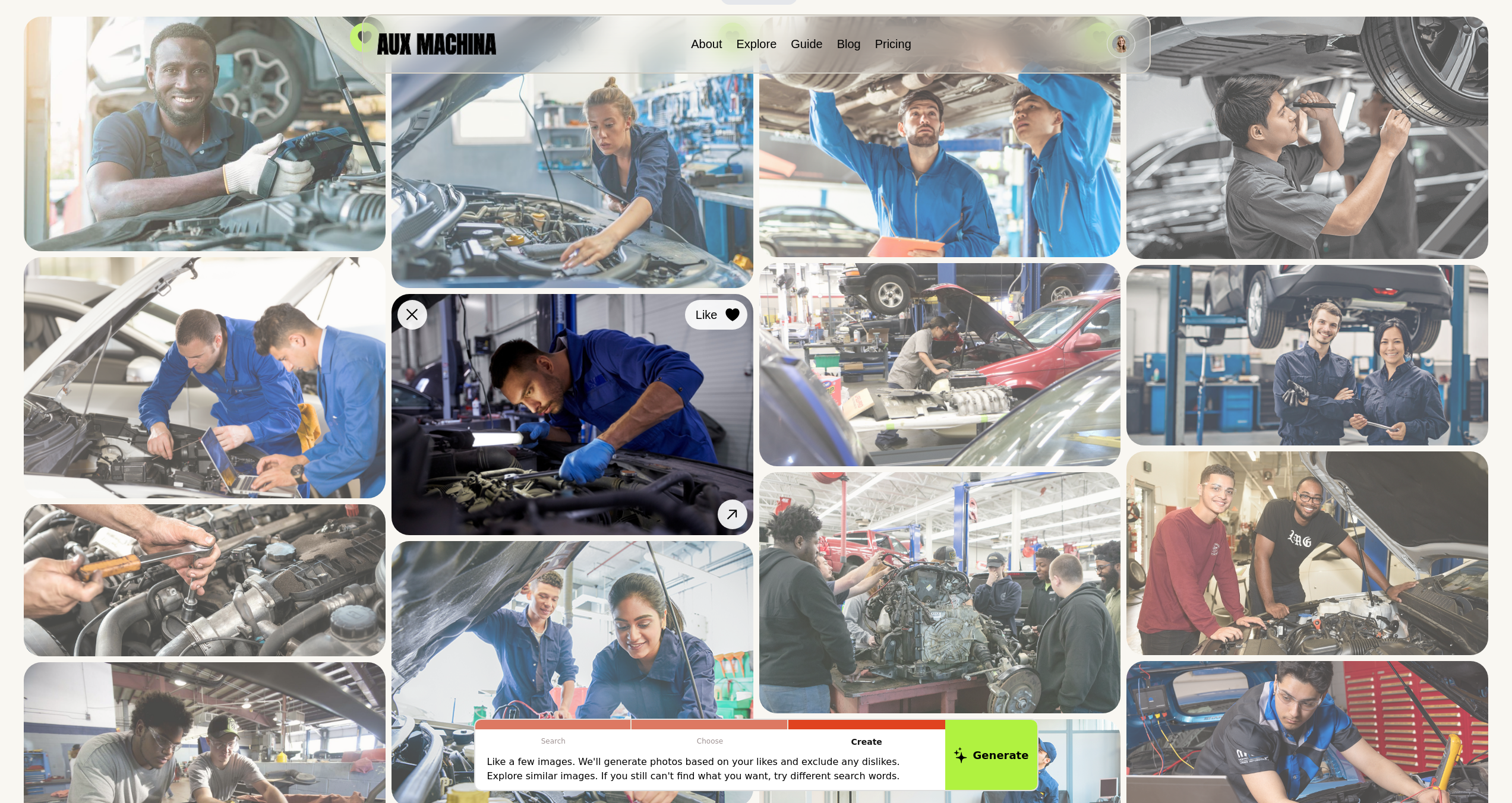
click at [734, 318] on icon at bounding box center [732, 314] width 14 height 13
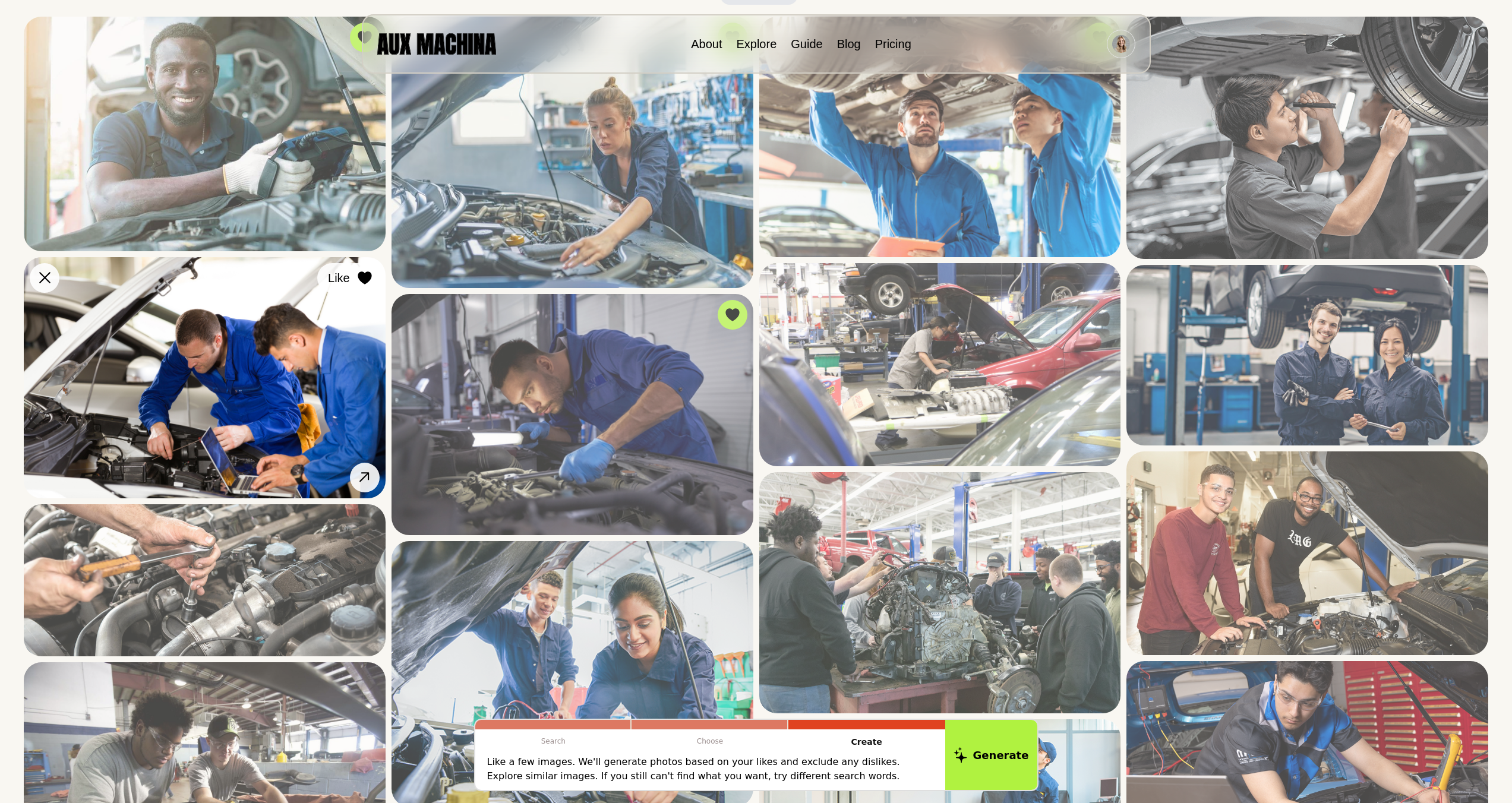
click at [356, 283] on div at bounding box center [364, 278] width 18 height 18
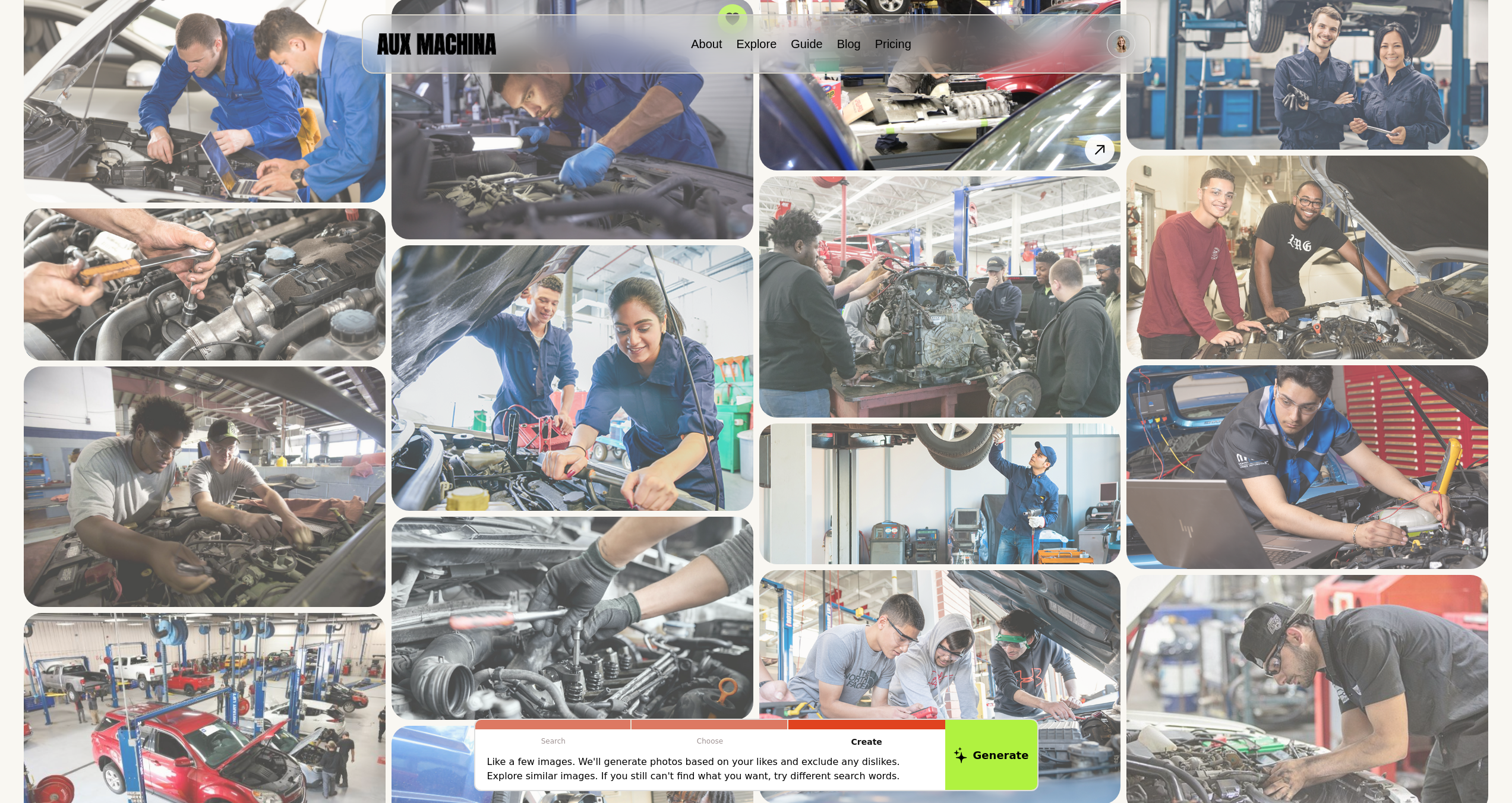
scroll to position [506, 0]
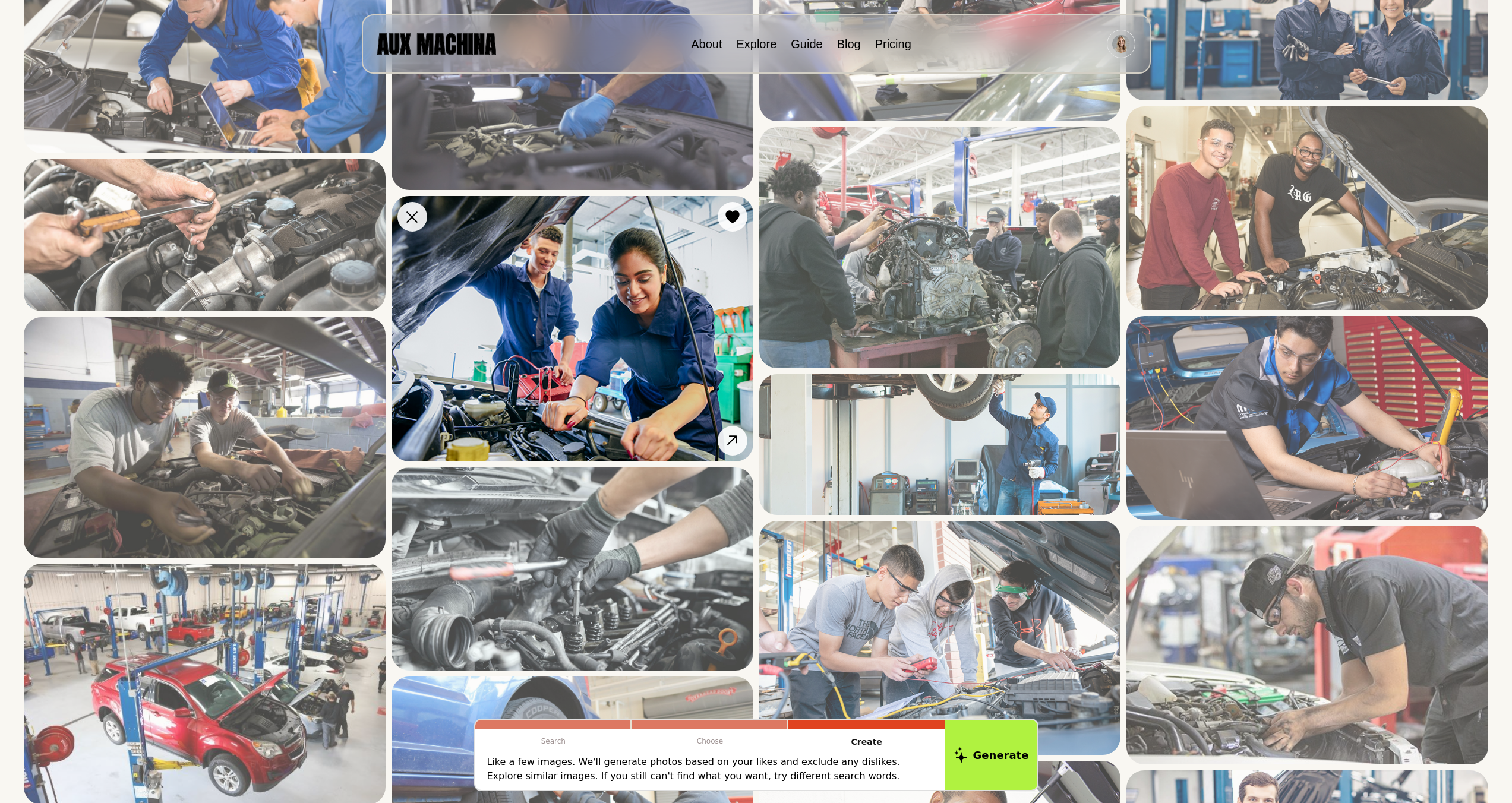
click at [726, 234] on img at bounding box center [572, 329] width 362 height 265
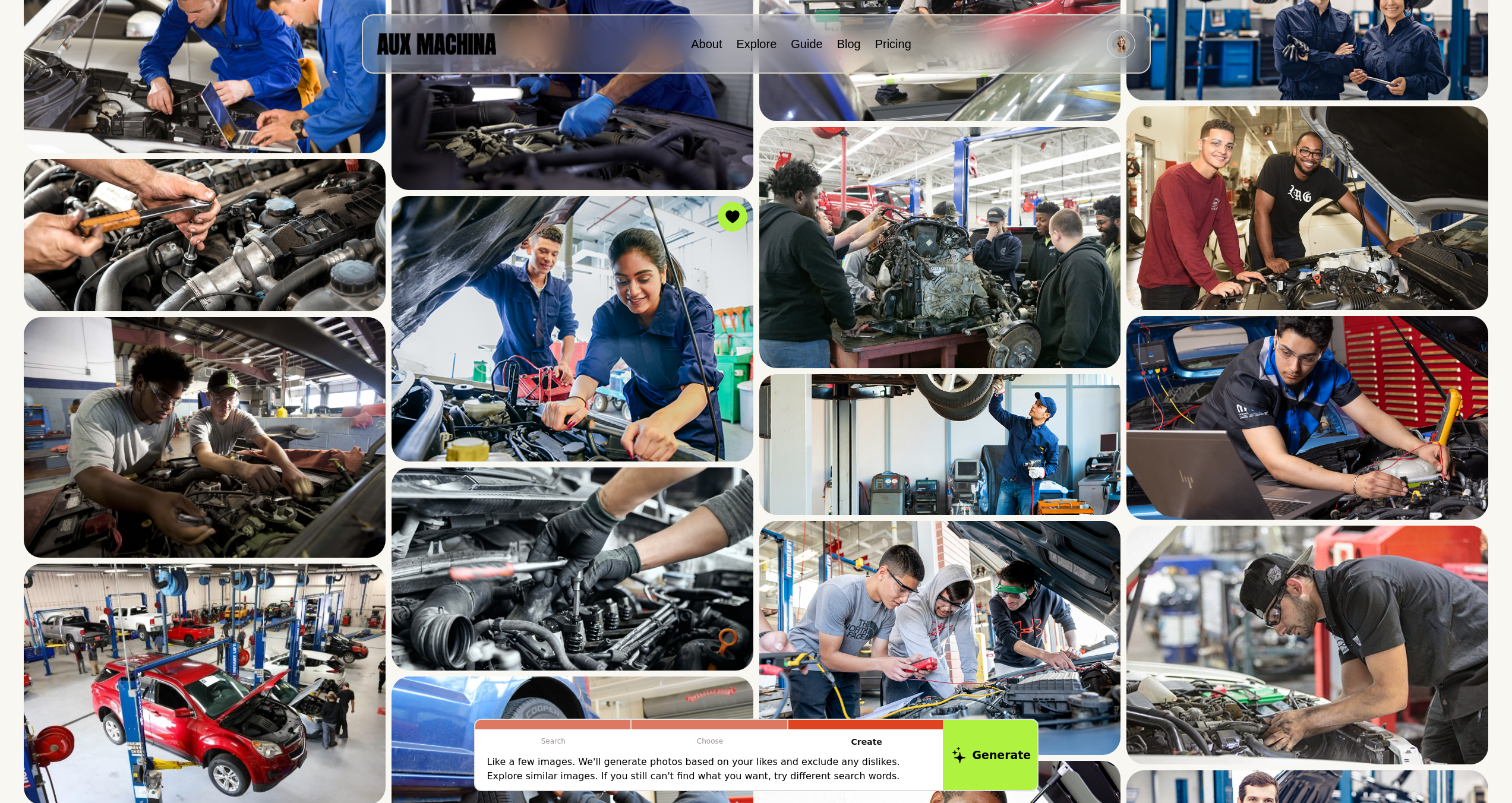
click at [992, 738] on button "Generate" at bounding box center [991, 755] width 97 height 74
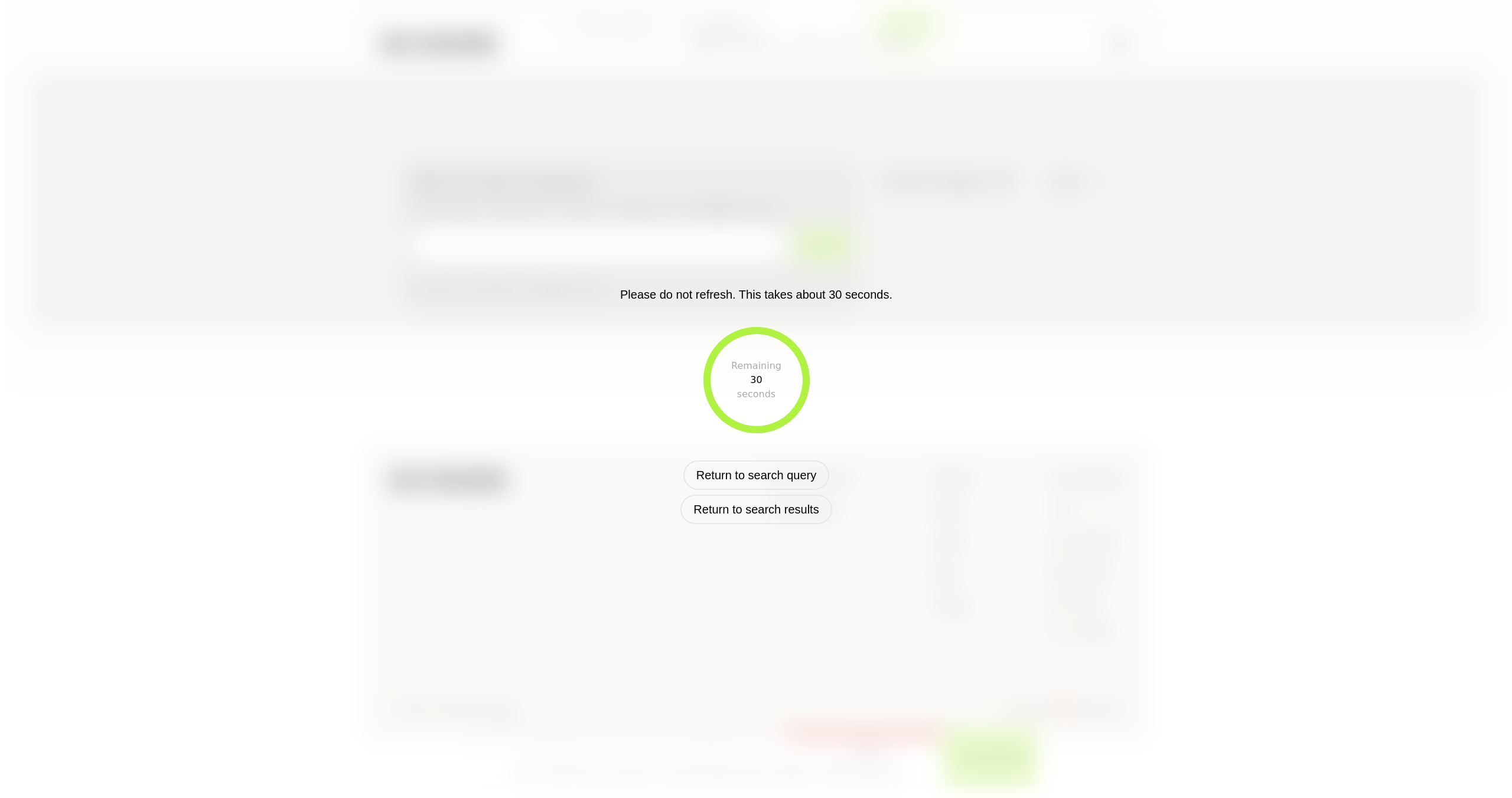
scroll to position [91, 0]
